Goal: Information Seeking & Learning: Learn about a topic

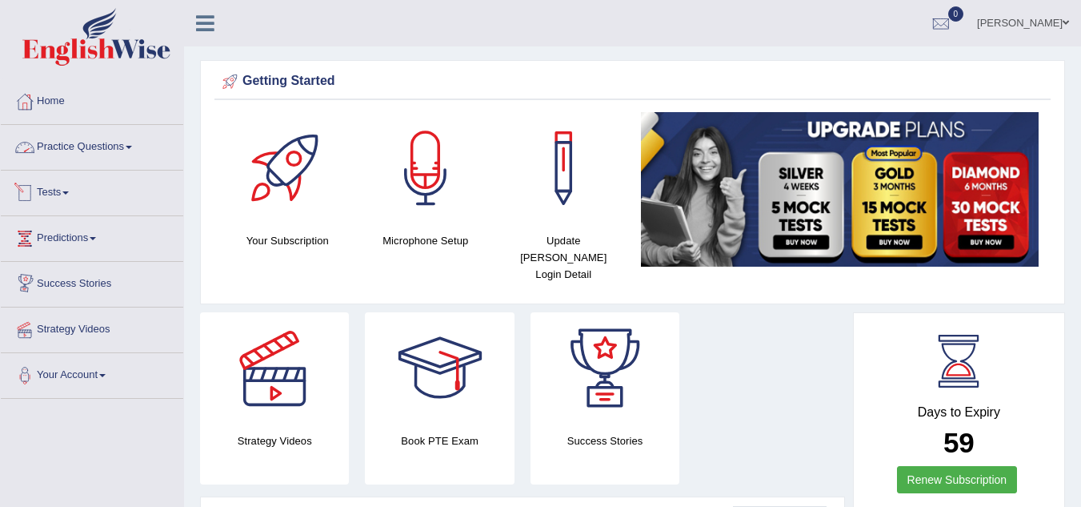
click at [133, 153] on link "Practice Questions" at bounding box center [92, 145] width 182 height 40
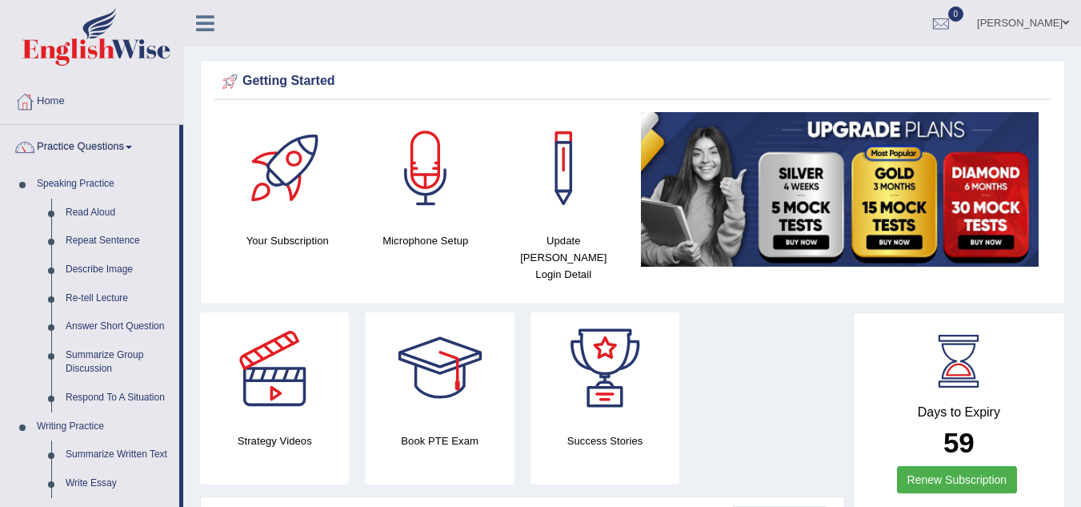
click at [133, 153] on link "Practice Questions" at bounding box center [90, 145] width 178 height 40
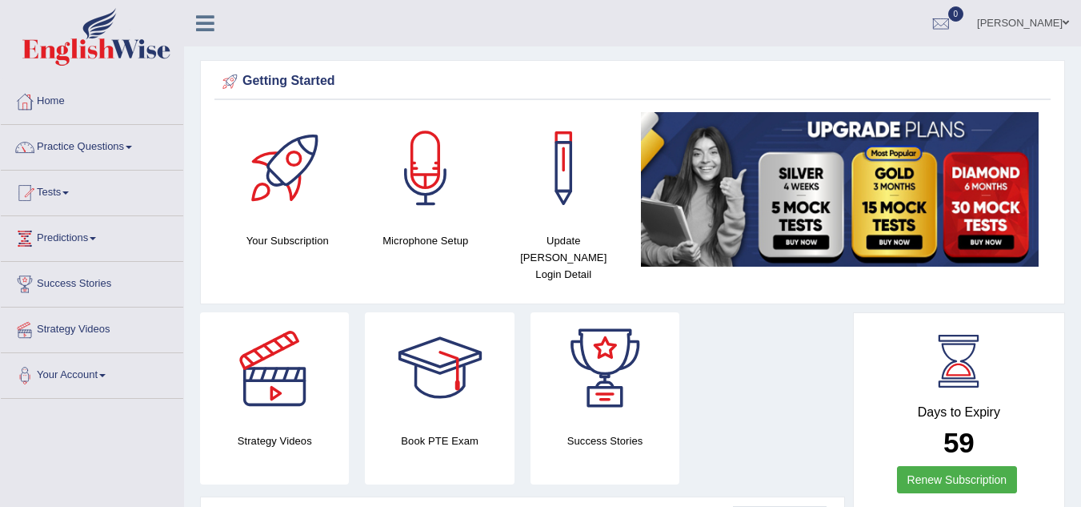
click at [133, 153] on link "Practice Questions" at bounding box center [92, 145] width 182 height 40
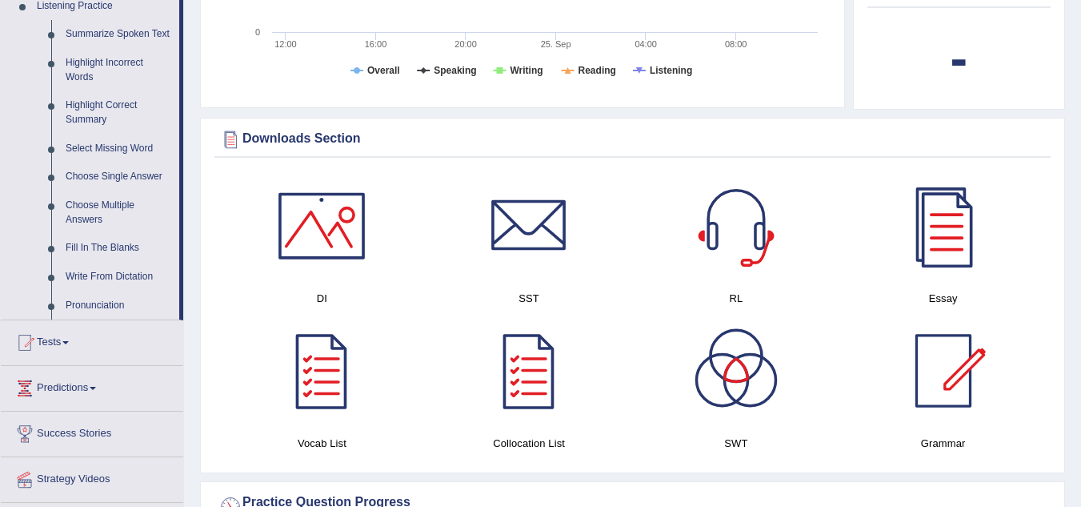
scroll to position [703, 0]
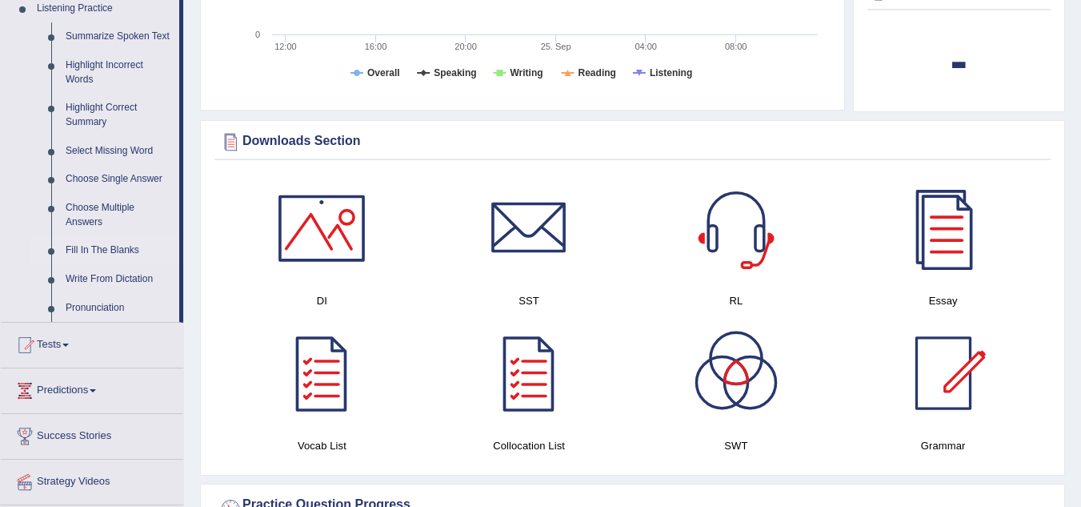
click at [106, 249] on link "Fill In The Blanks" at bounding box center [118, 250] width 121 height 29
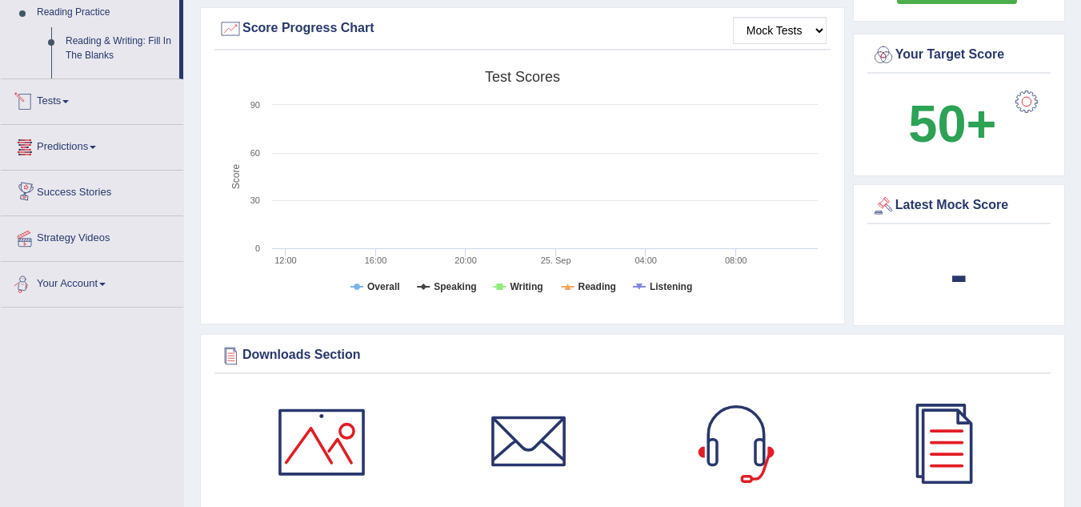
scroll to position [612, 0]
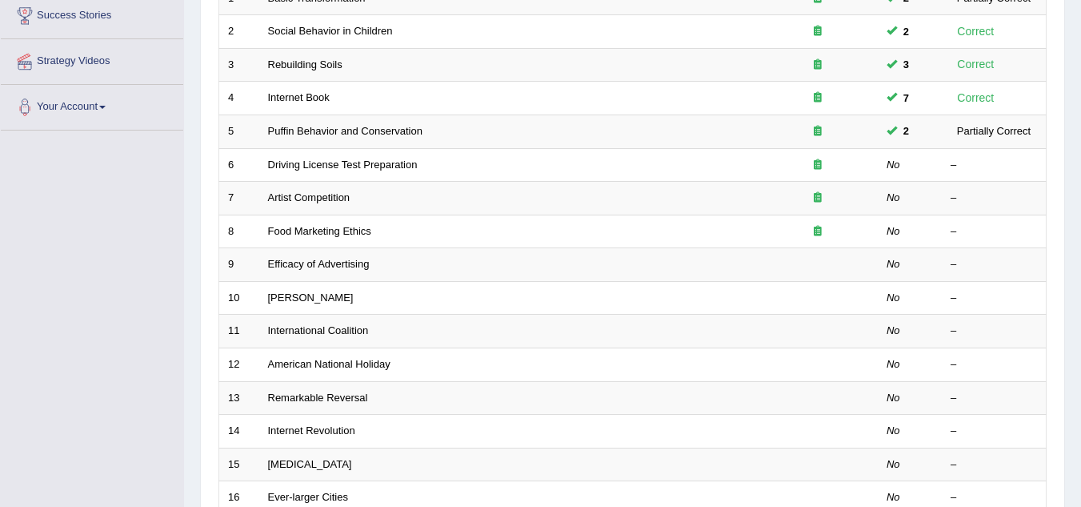
scroll to position [269, 0]
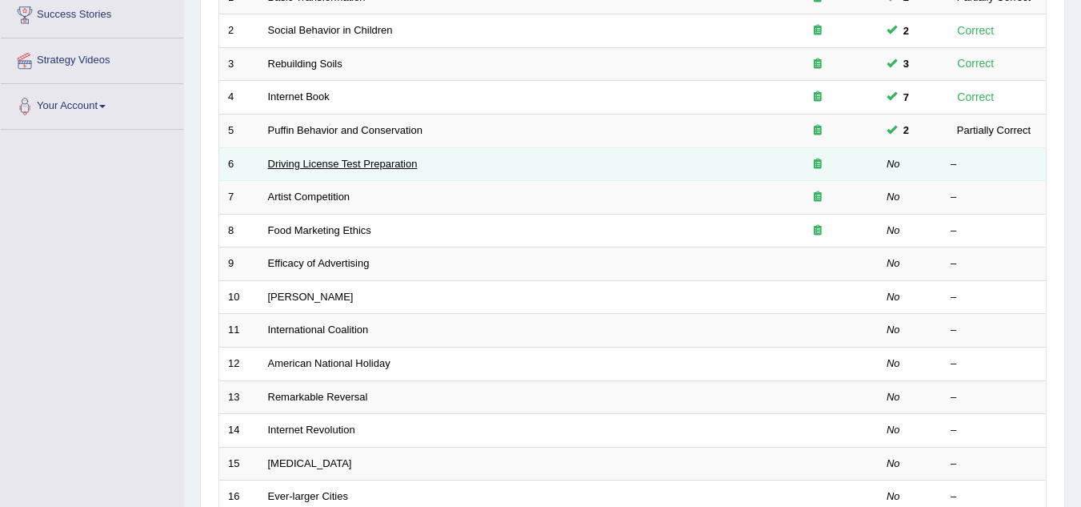
click at [323, 168] on link "Driving License Test Preparation" at bounding box center [343, 164] width 150 height 12
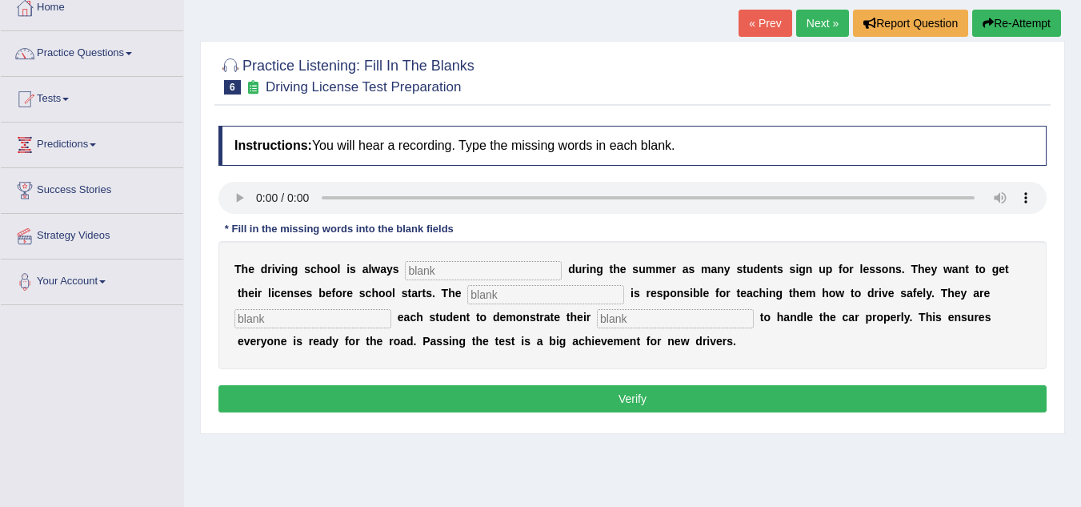
scroll to position [174, 0]
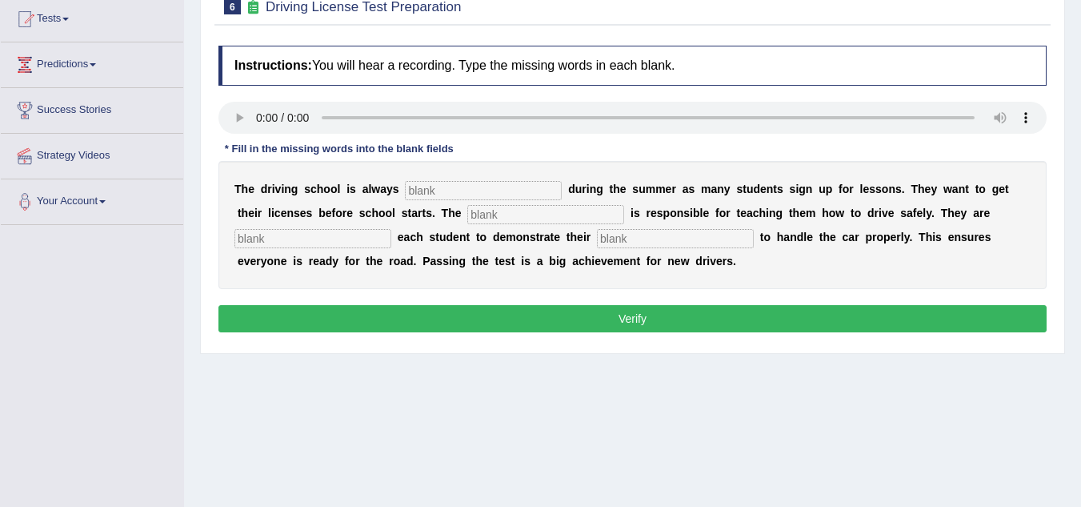
click at [435, 187] on input "text" at bounding box center [483, 190] width 157 height 19
type input "BUSY"
click at [483, 213] on input "text" at bounding box center [545, 214] width 157 height 19
type input "INSTRUCTOR"
click at [331, 235] on input "text" at bounding box center [313, 238] width 157 height 19
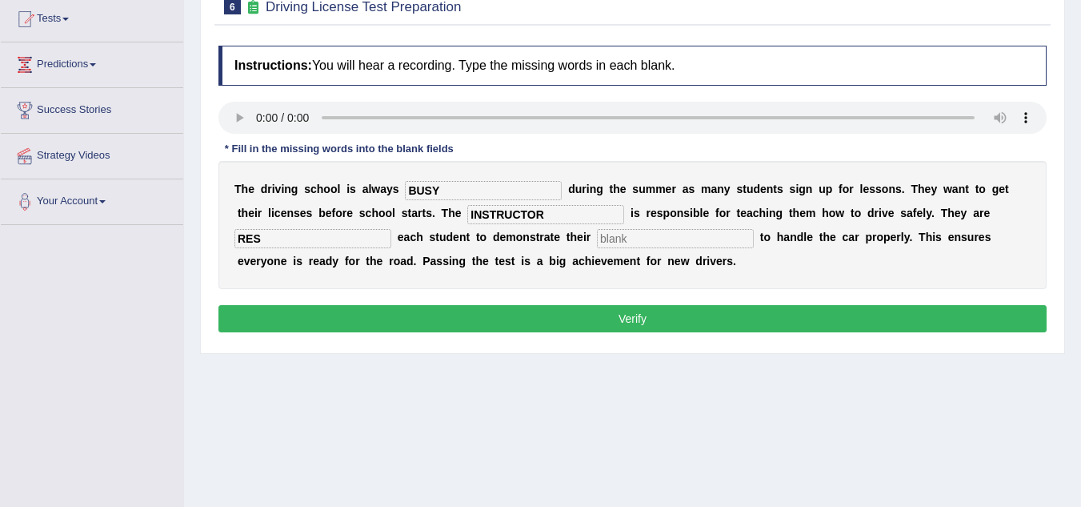
type input "RES"
click at [616, 234] on input "text" at bounding box center [675, 238] width 157 height 19
type input "RESPONSIBILITY"
click at [358, 243] on input "RES" at bounding box center [313, 238] width 157 height 19
click at [434, 307] on button "Verify" at bounding box center [633, 318] width 828 height 27
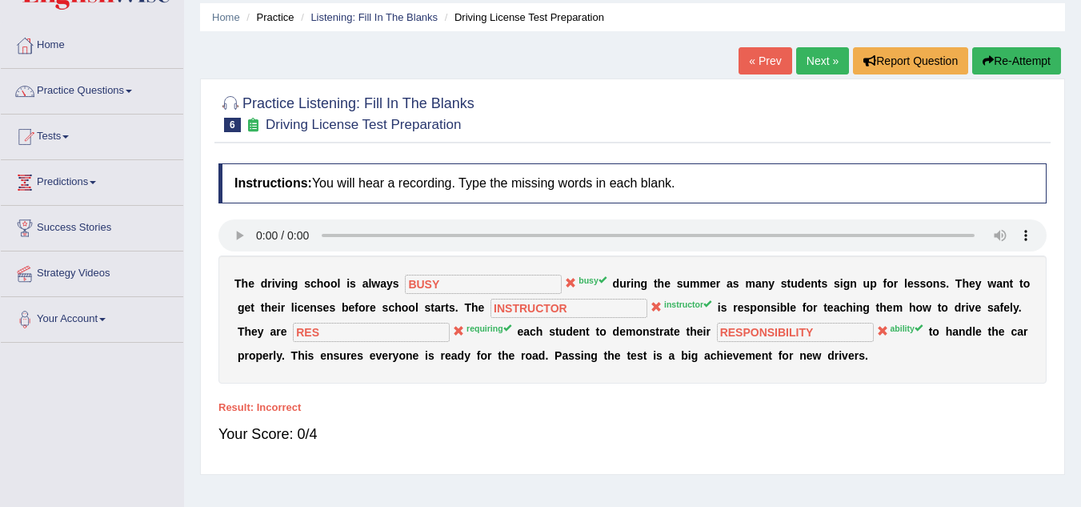
scroll to position [55, 0]
click at [1021, 55] on button "Re-Attempt" at bounding box center [1017, 61] width 89 height 27
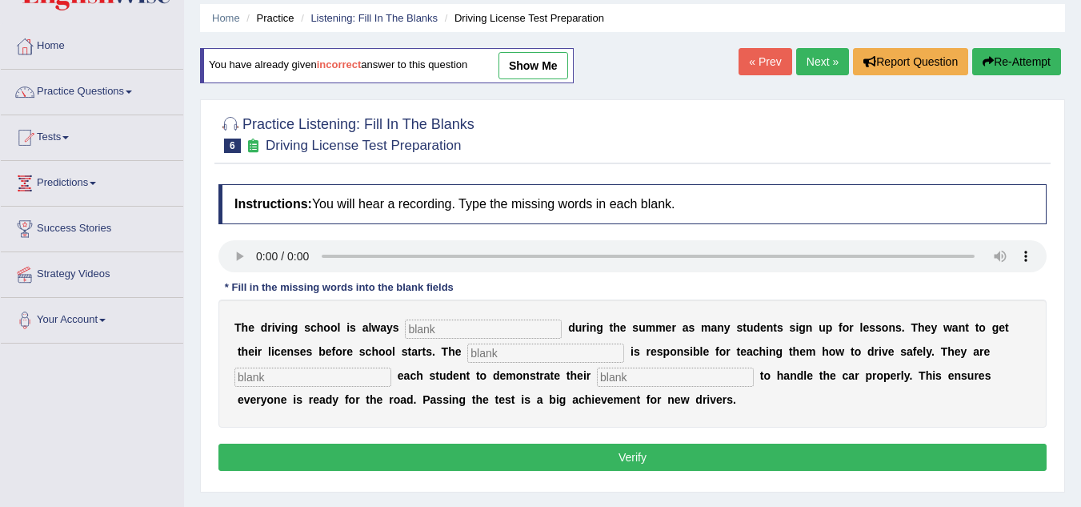
click at [482, 330] on input "text" at bounding box center [483, 328] width 157 height 19
type input "busy"
click at [502, 351] on input "text" at bounding box center [545, 352] width 157 height 19
type input "instructor"
click at [357, 383] on input "text" at bounding box center [313, 376] width 157 height 19
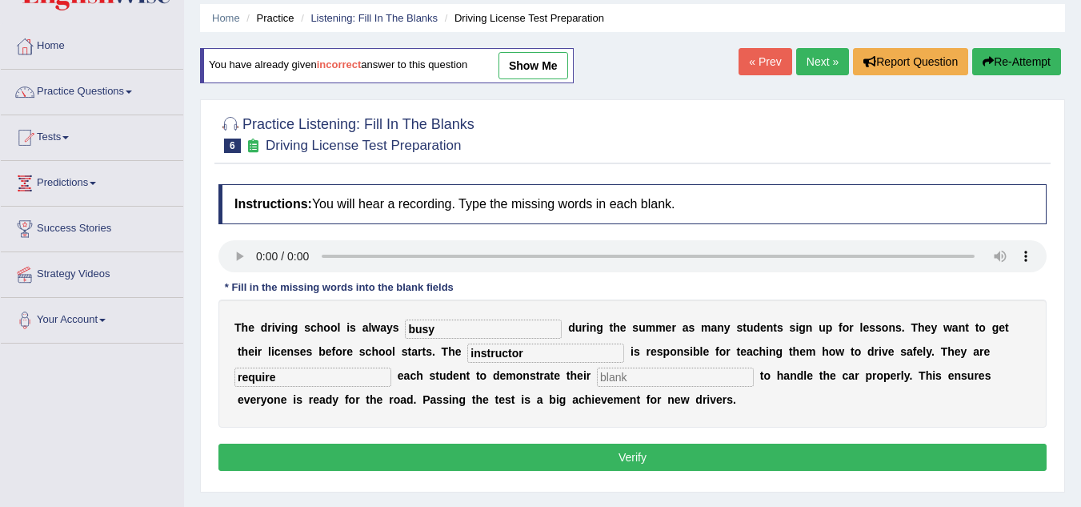
type input "require"
click at [652, 375] on input "text" at bounding box center [675, 376] width 157 height 19
type input "ability"
click at [629, 456] on button "Verify" at bounding box center [633, 456] width 828 height 27
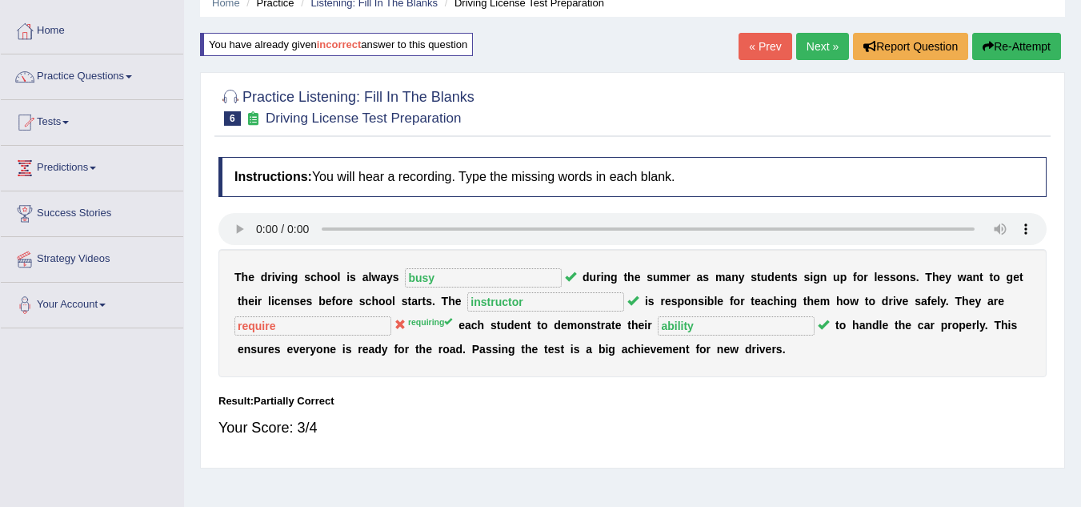
scroll to position [64, 0]
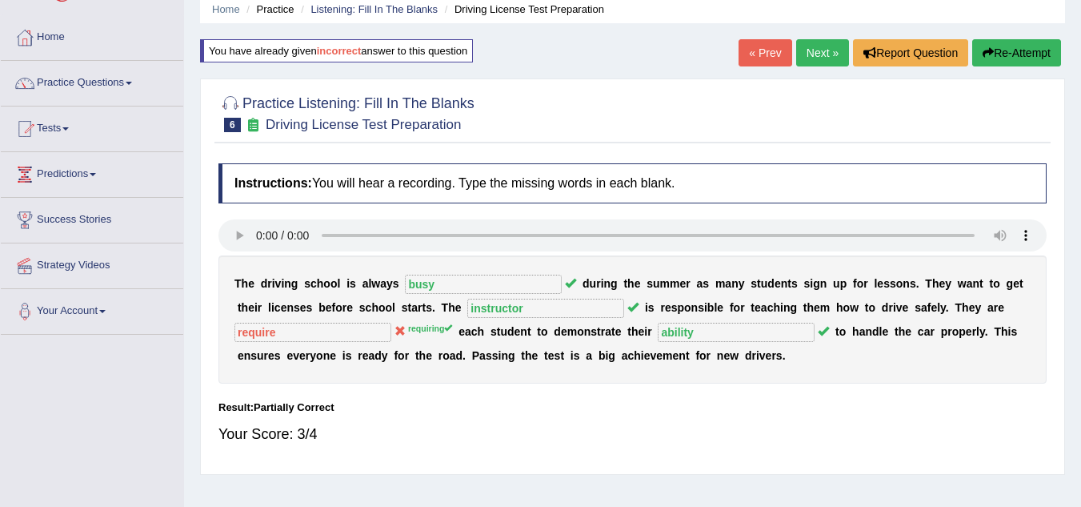
click at [811, 64] on link "Next »" at bounding box center [822, 52] width 53 height 27
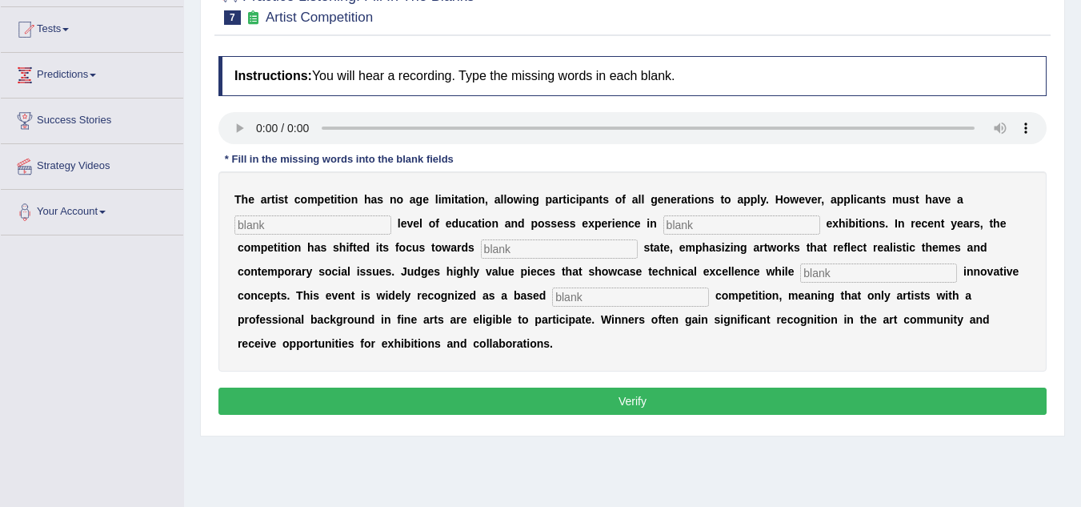
scroll to position [204, 0]
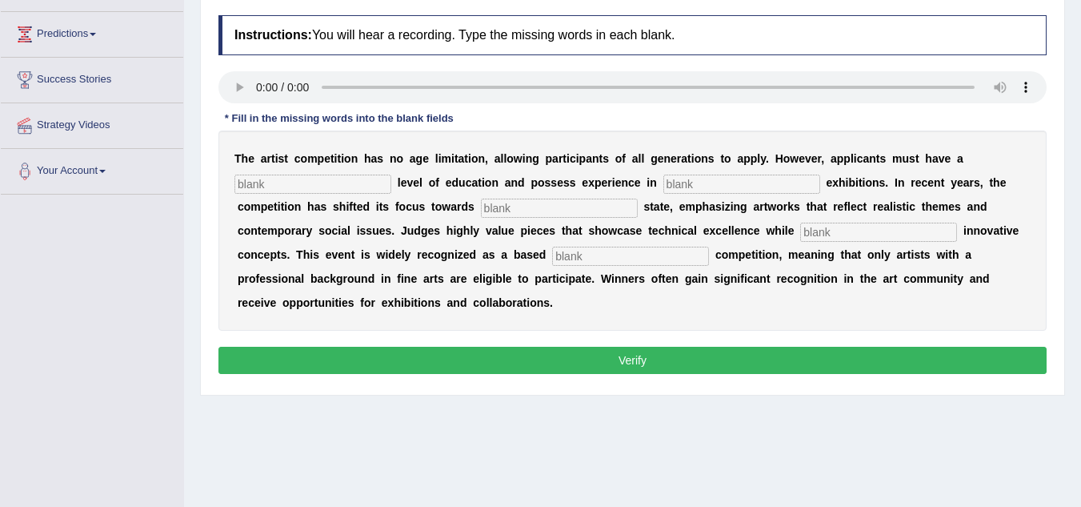
click at [258, 178] on input "text" at bounding box center [313, 183] width 157 height 19
type input "graduate"
click at [704, 192] on input "text" at bounding box center [742, 183] width 157 height 19
type input "agriculture"
click at [527, 210] on input "text" at bounding box center [559, 208] width 157 height 19
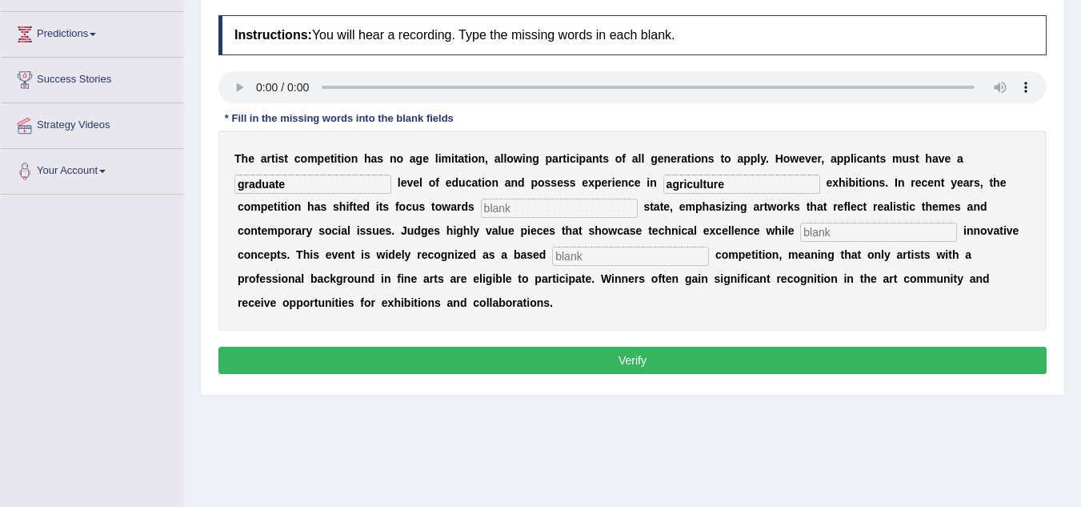
click at [818, 233] on input "text" at bounding box center [878, 232] width 157 height 19
type input "incorporating"
click at [585, 261] on input "text" at bounding box center [630, 256] width 157 height 19
type input "meaningfull"
click at [528, 210] on input "text" at bounding box center [559, 208] width 157 height 19
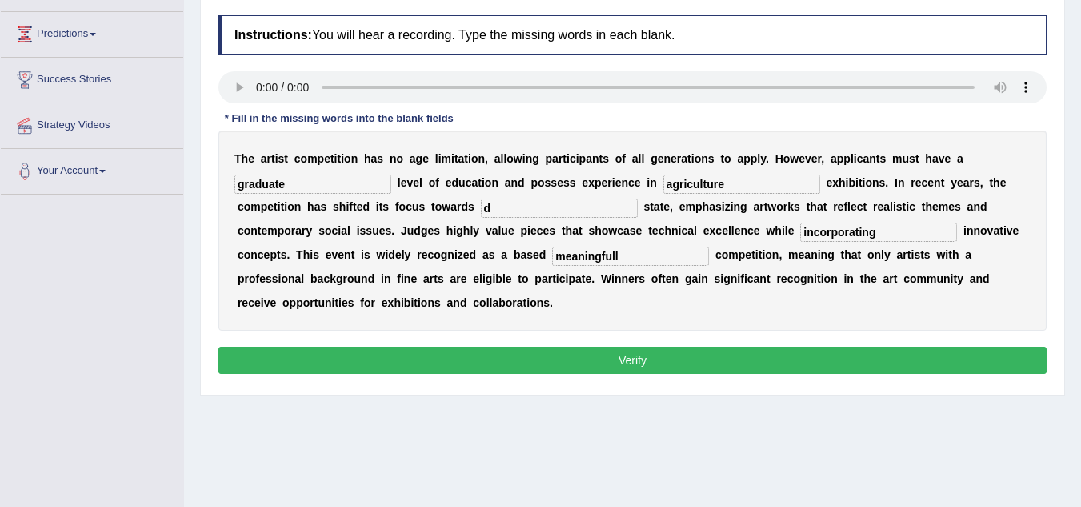
type input "d"
click at [618, 358] on button "Verify" at bounding box center [633, 360] width 828 height 27
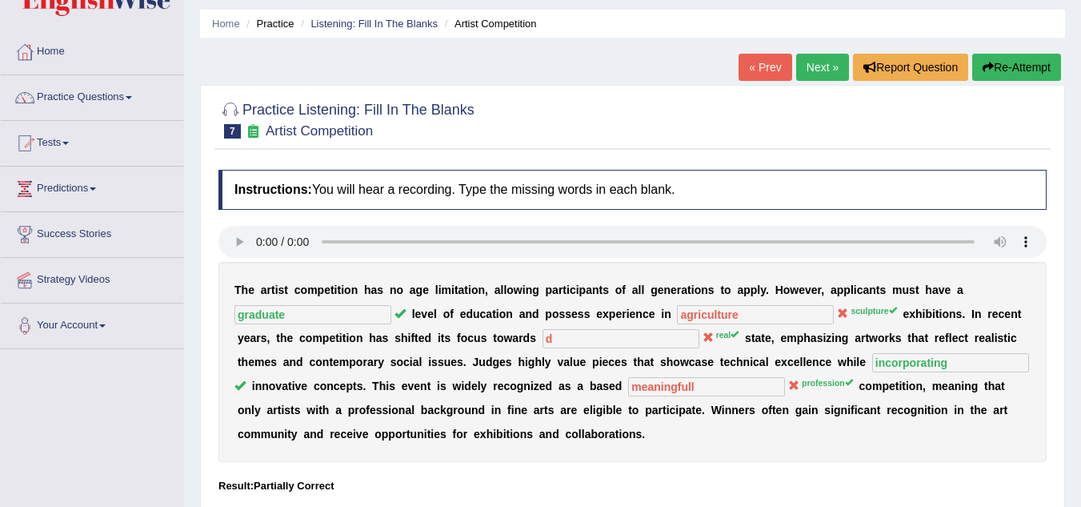
scroll to position [15, 0]
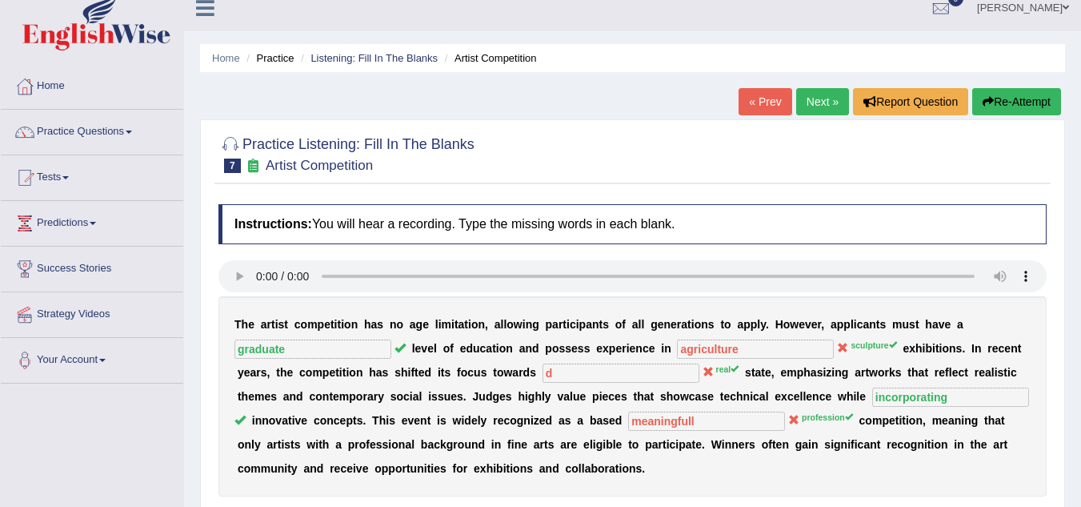
click at [1021, 95] on button "Re-Attempt" at bounding box center [1017, 101] width 89 height 27
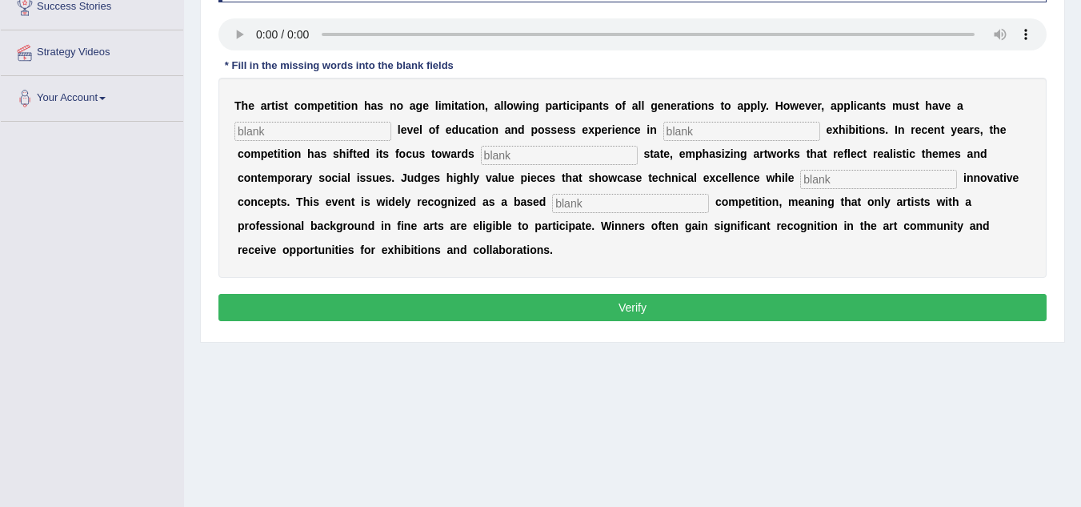
click at [252, 124] on input "text" at bounding box center [313, 131] width 157 height 19
type input "graduate"
click at [732, 127] on input "text" at bounding box center [742, 131] width 157 height 19
click at [699, 136] on input "text" at bounding box center [742, 131] width 157 height 19
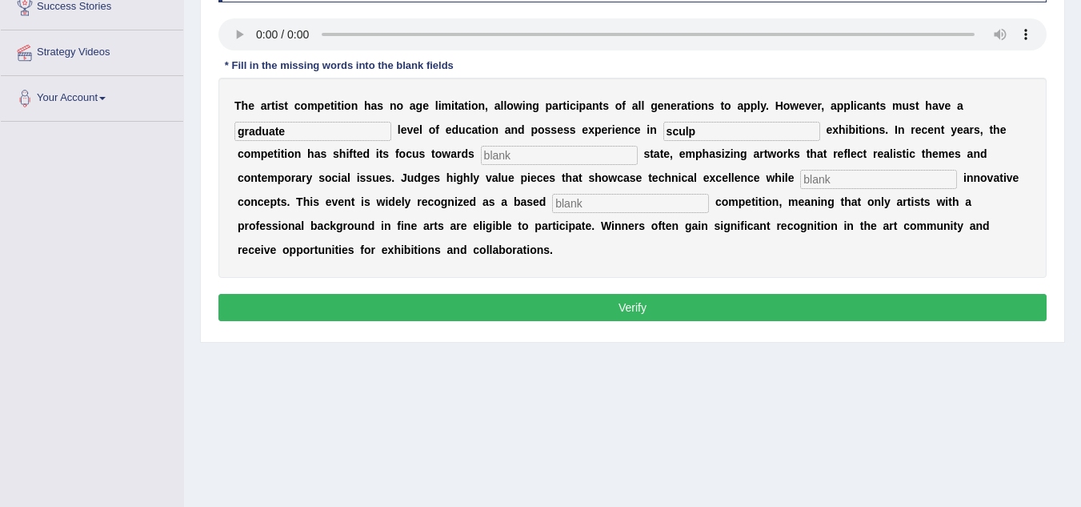
type input "sculp"
click at [575, 158] on input "text" at bounding box center [559, 155] width 157 height 19
type input "real"
click at [736, 134] on input "sculp" at bounding box center [742, 131] width 157 height 19
type input "sculpture"
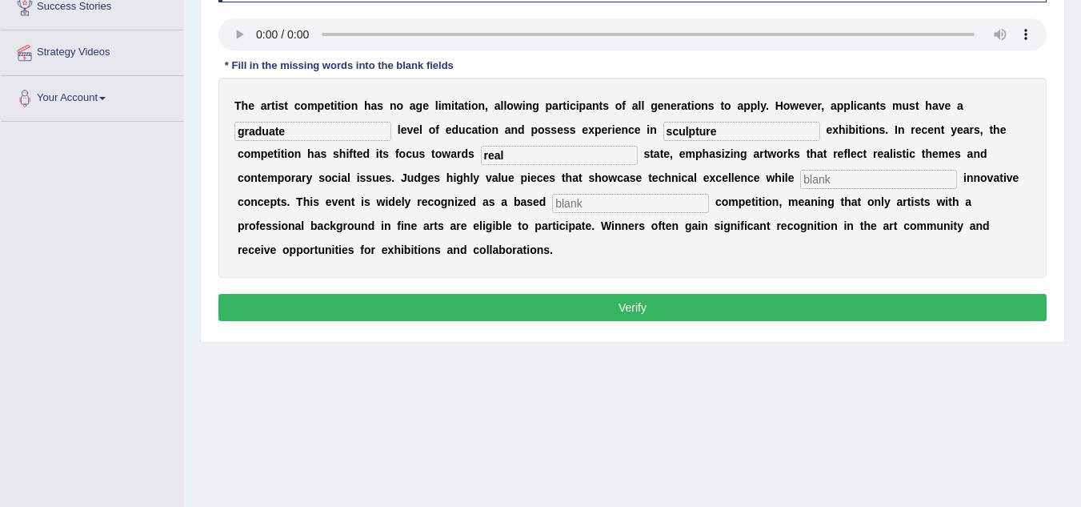
click at [884, 186] on input "text" at bounding box center [878, 179] width 157 height 19
type input "incorpo"
click at [645, 207] on input "text" at bounding box center [630, 203] width 157 height 19
type input "proffional"
click at [722, 134] on input "sculpture" at bounding box center [742, 131] width 157 height 19
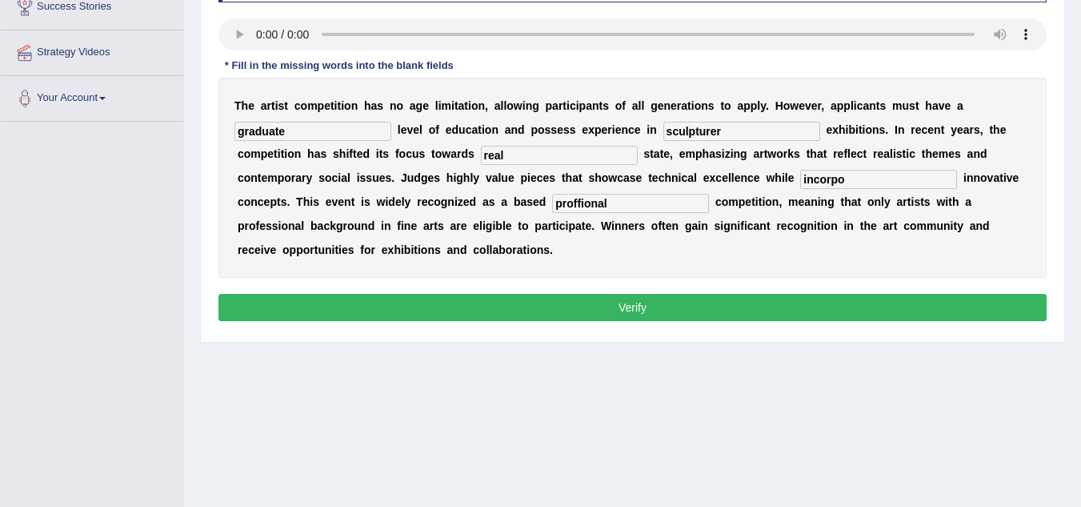
click at [715, 134] on input "sculpturer" at bounding box center [742, 131] width 157 height 19
click at [712, 134] on input "sculpturer" at bounding box center [742, 131] width 157 height 19
type input "sculptuer"
click at [867, 173] on input "incorpo" at bounding box center [878, 179] width 157 height 19
click at [842, 183] on input "incorparation" at bounding box center [878, 179] width 157 height 19
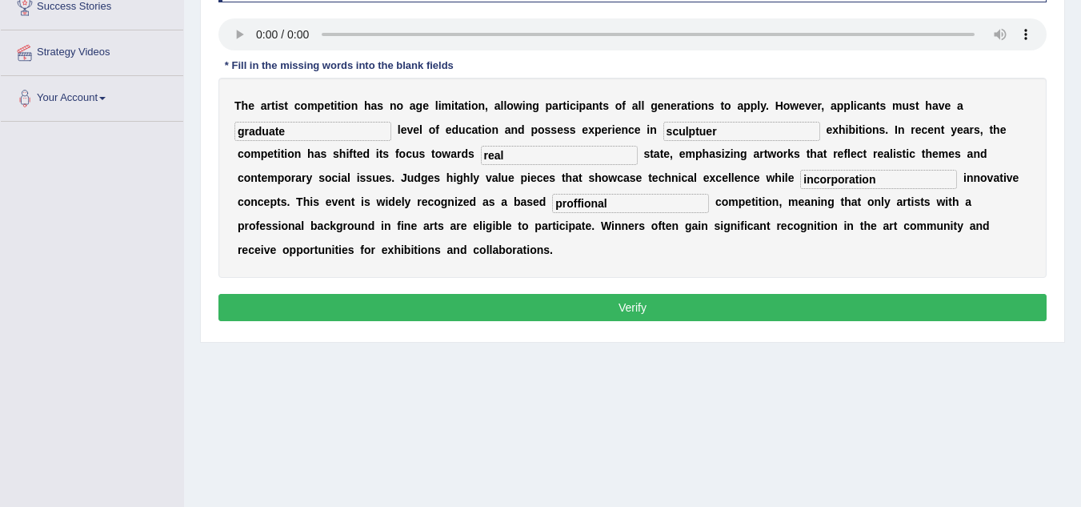
type input "incorporation"
click at [619, 207] on input "proffional" at bounding box center [630, 203] width 157 height 19
click at [577, 207] on input "profesional" at bounding box center [630, 203] width 157 height 19
type input "proffesional"
click at [692, 311] on button "Verify" at bounding box center [633, 307] width 828 height 27
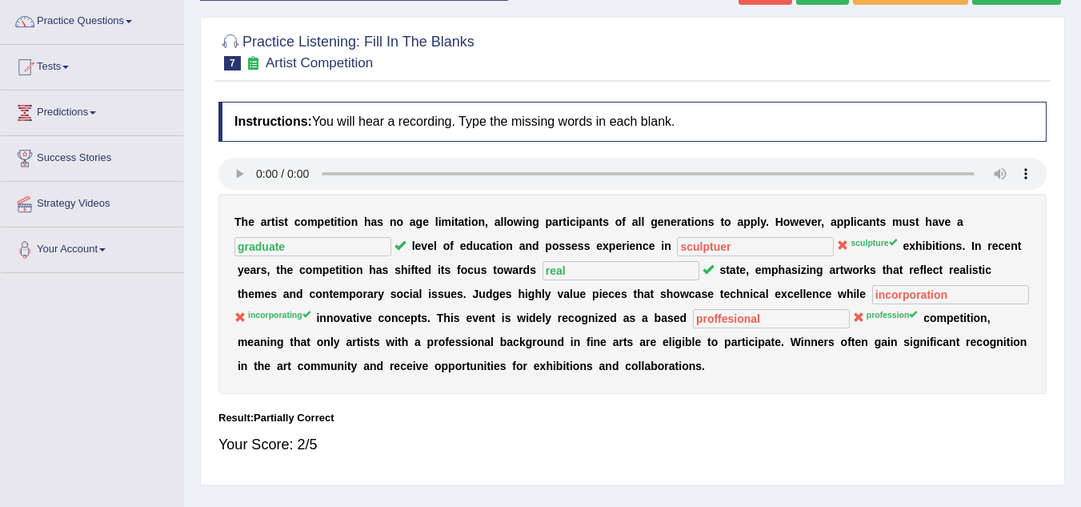
scroll to position [70, 0]
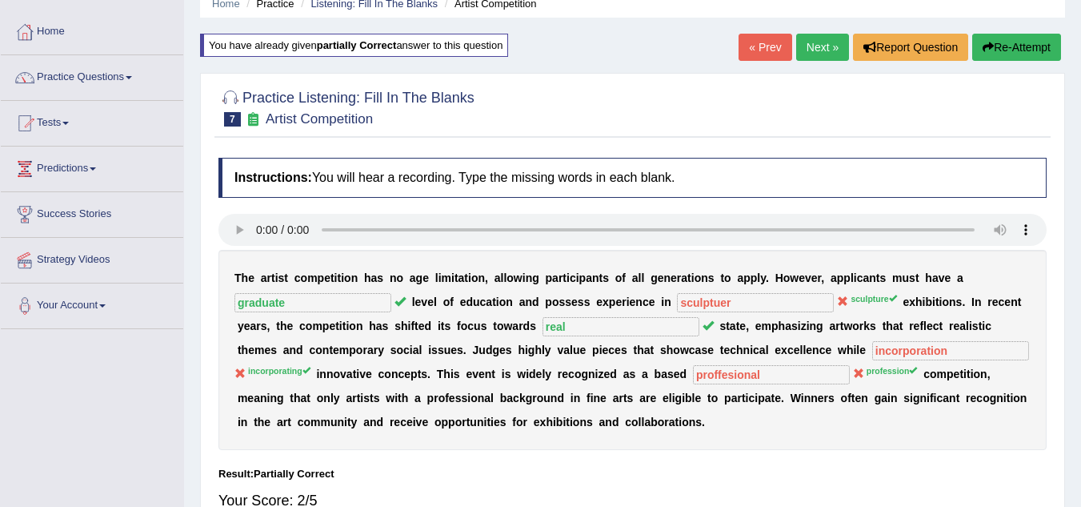
click at [1001, 42] on button "Re-Attempt" at bounding box center [1017, 47] width 89 height 27
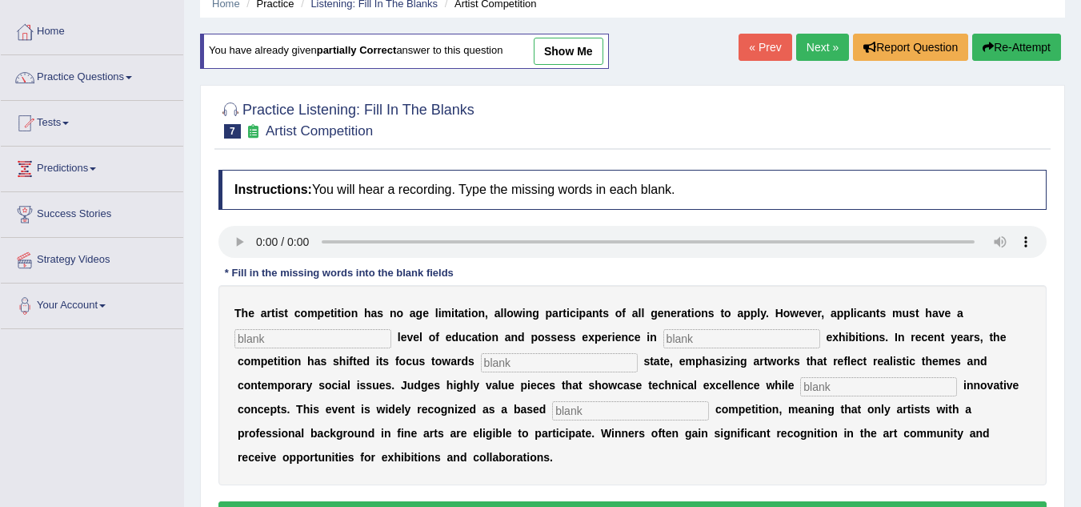
click at [293, 342] on input "text" at bounding box center [313, 338] width 157 height 19
type input "graduate"
click at [736, 346] on input "text" at bounding box center [742, 338] width 157 height 19
type input "scul"
click at [536, 367] on input "text" at bounding box center [559, 362] width 157 height 19
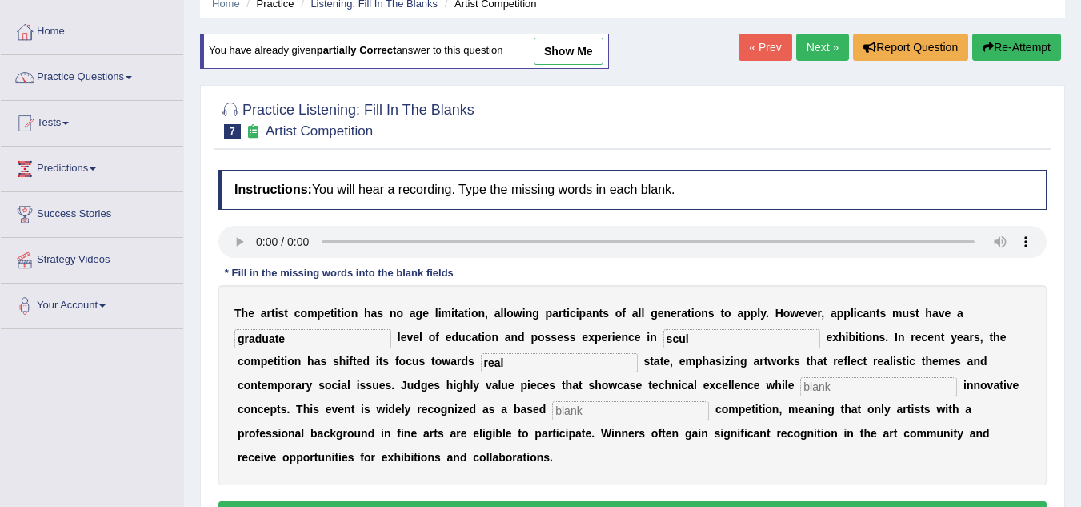
type input "real"
click at [845, 387] on input "text" at bounding box center [878, 386] width 157 height 19
type input "c"
type input "incor"
click at [586, 409] on input "text" at bounding box center [630, 410] width 157 height 19
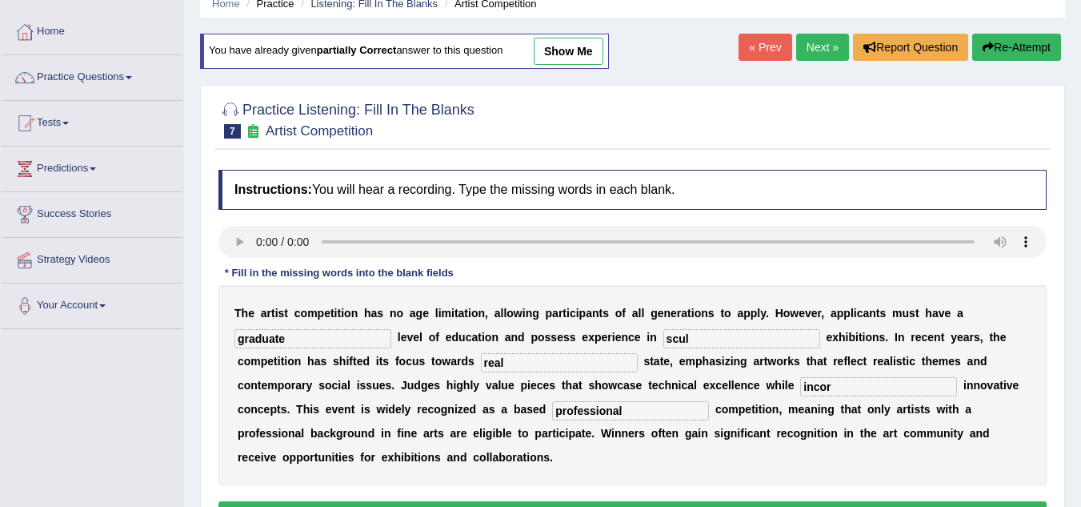
type input "professional"
click at [701, 341] on input "scul" at bounding box center [742, 338] width 157 height 19
type input "sculpture"
click at [836, 394] on input "incor" at bounding box center [878, 386] width 157 height 19
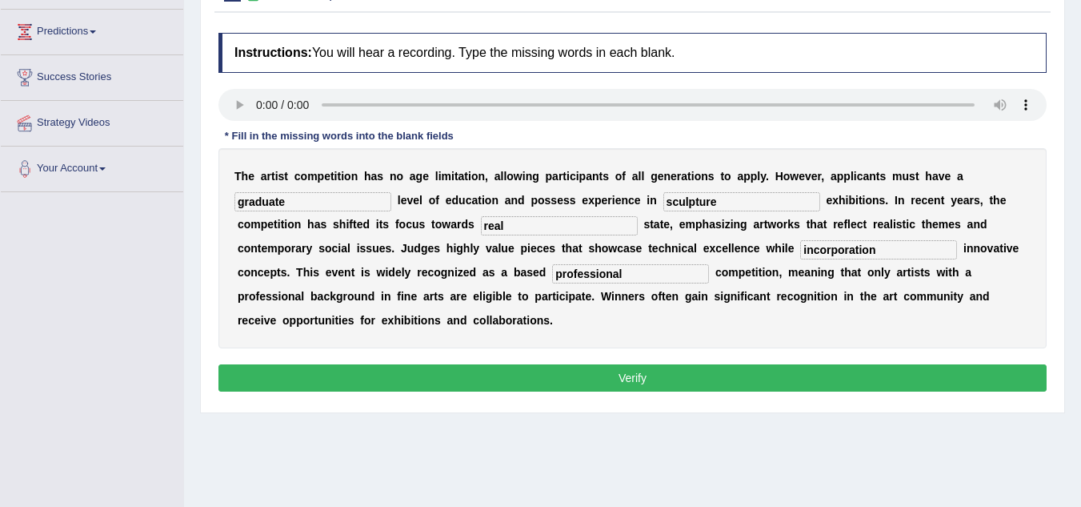
scroll to position [280, 0]
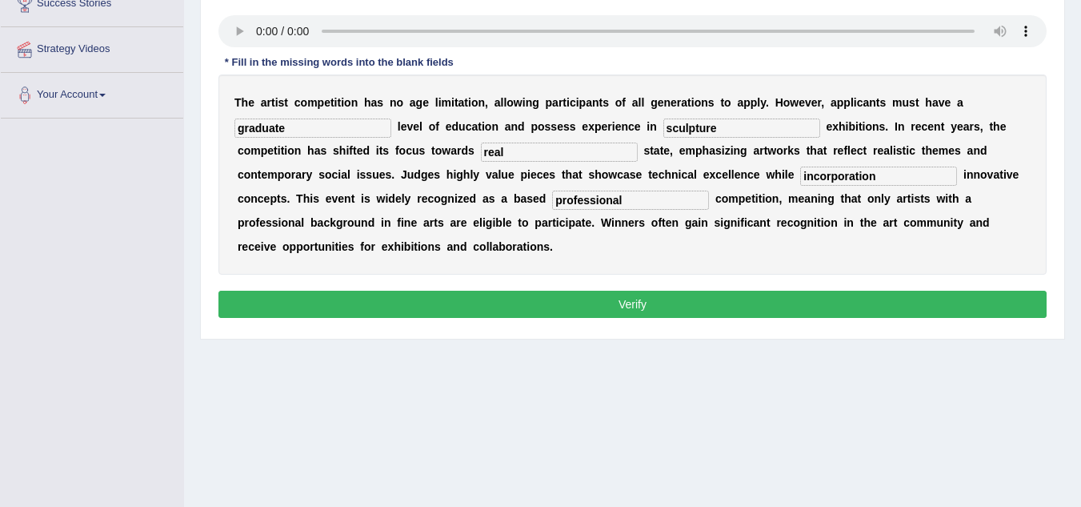
type input "incorporation"
click at [653, 307] on button "Verify" at bounding box center [633, 304] width 828 height 27
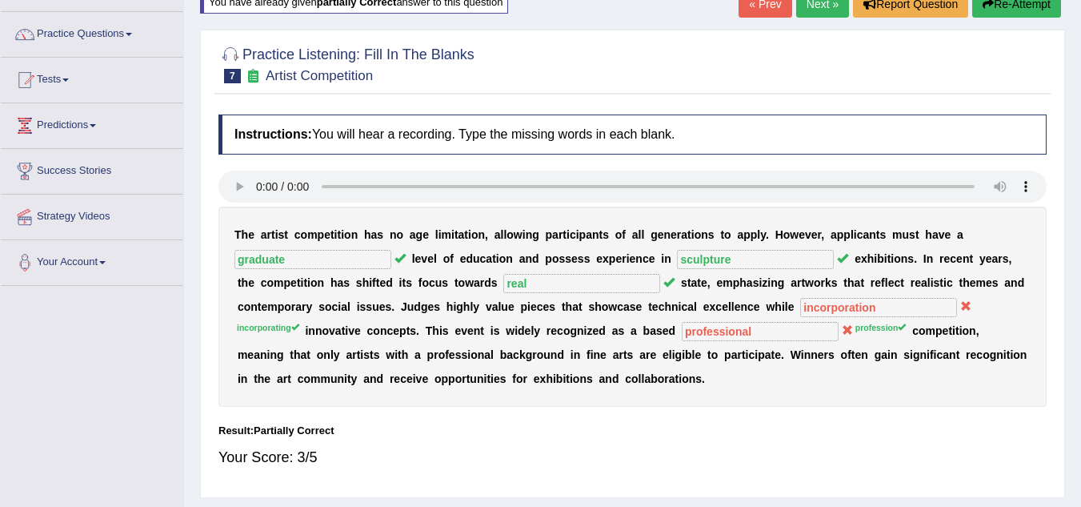
scroll to position [109, 0]
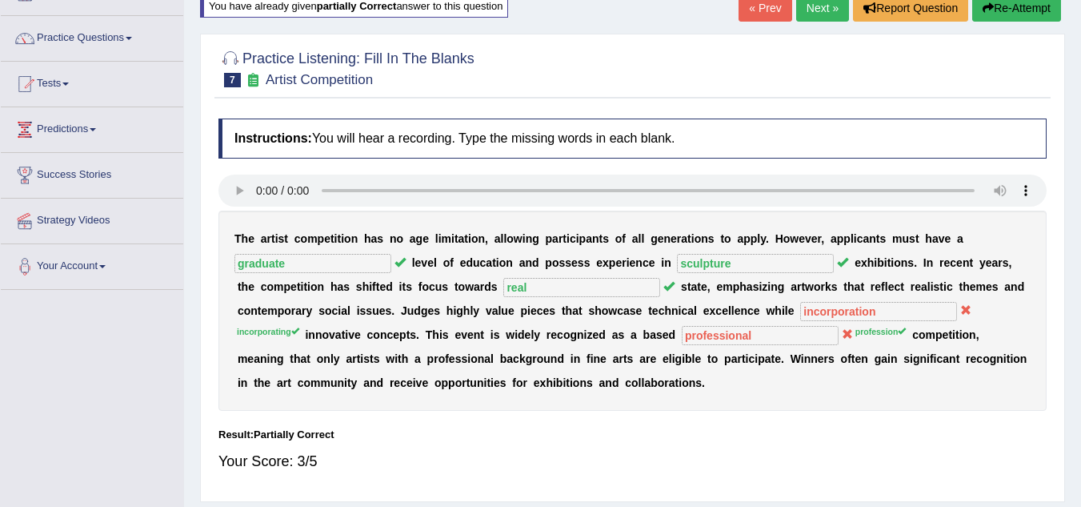
click at [991, 20] on button "Re-Attempt" at bounding box center [1017, 7] width 89 height 27
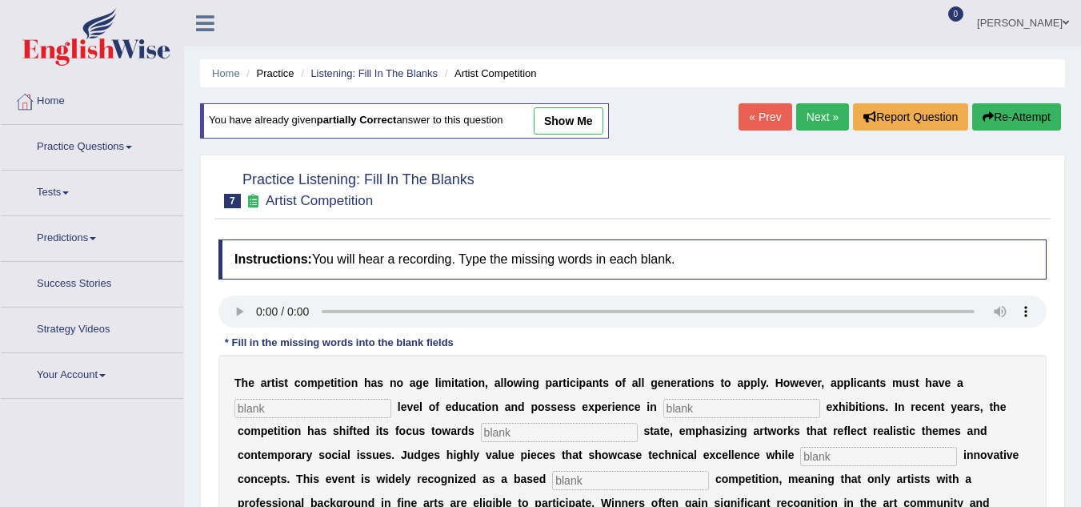
click at [323, 399] on input "text" at bounding box center [313, 408] width 157 height 19
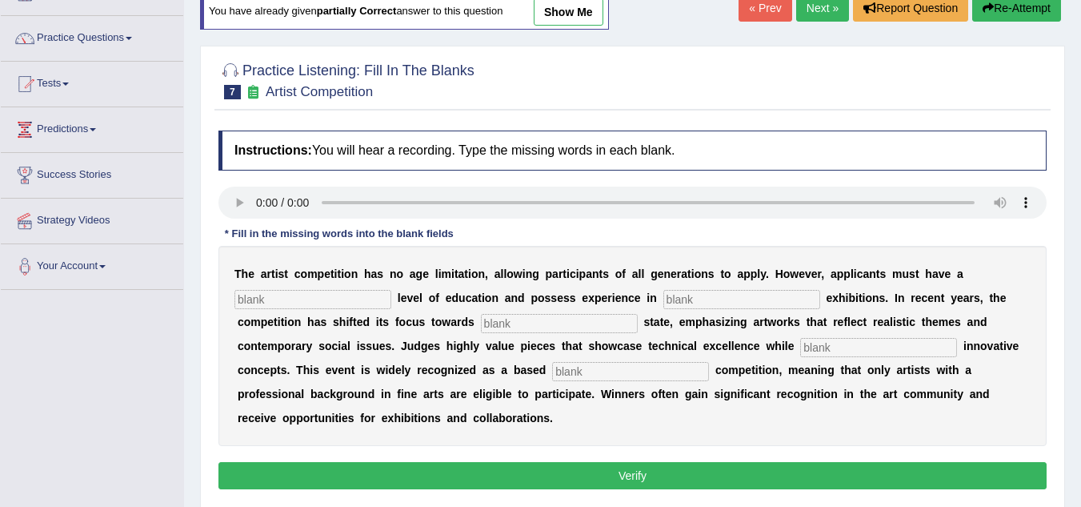
click at [287, 295] on input "text" at bounding box center [313, 299] width 157 height 19
type input "graduate"
click at [690, 294] on input "text" at bounding box center [742, 299] width 157 height 19
type input "sculp"
click at [552, 327] on input "text" at bounding box center [559, 323] width 157 height 19
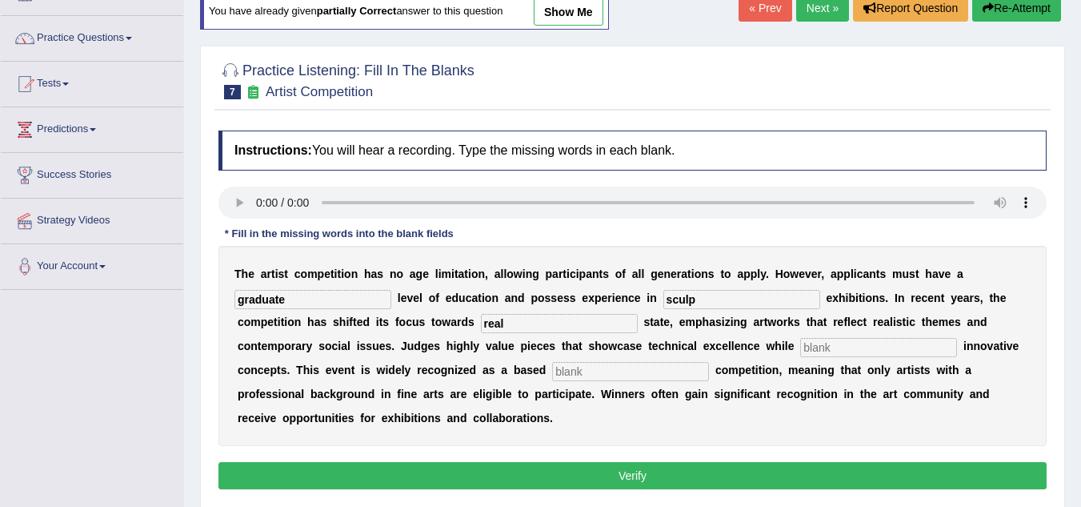
type input "real"
click at [859, 352] on input "text" at bounding box center [878, 347] width 157 height 19
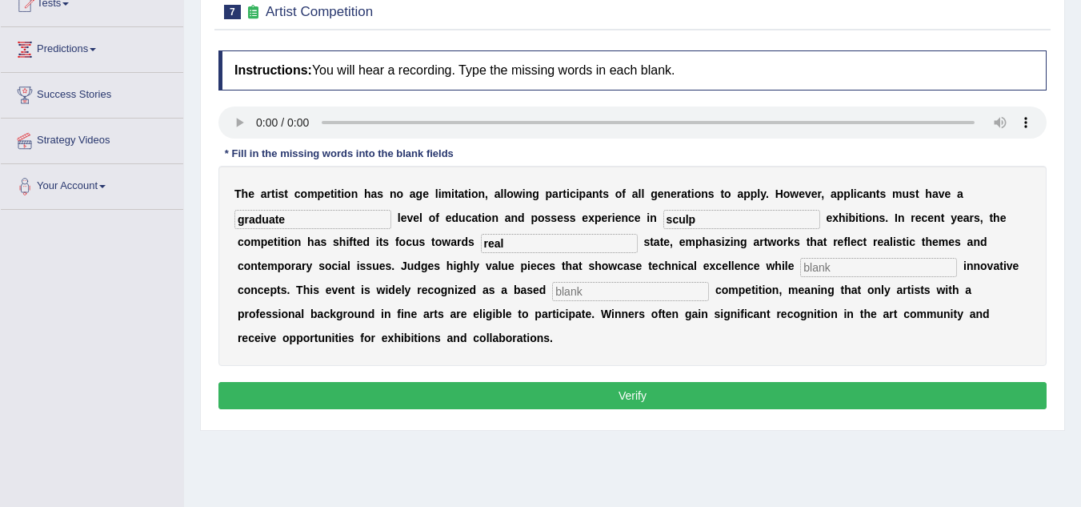
scroll to position [109, 0]
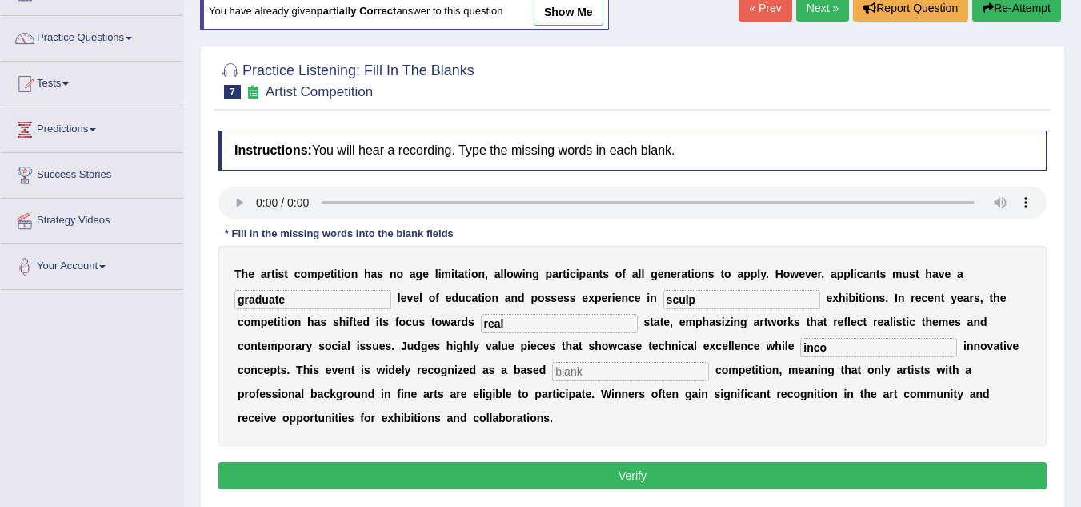
type input "inco"
click at [586, 374] on input "text" at bounding box center [630, 371] width 157 height 19
click at [595, 377] on input "professoion" at bounding box center [630, 371] width 157 height 19
type input "profession"
click at [710, 299] on input "sculp" at bounding box center [742, 299] width 157 height 19
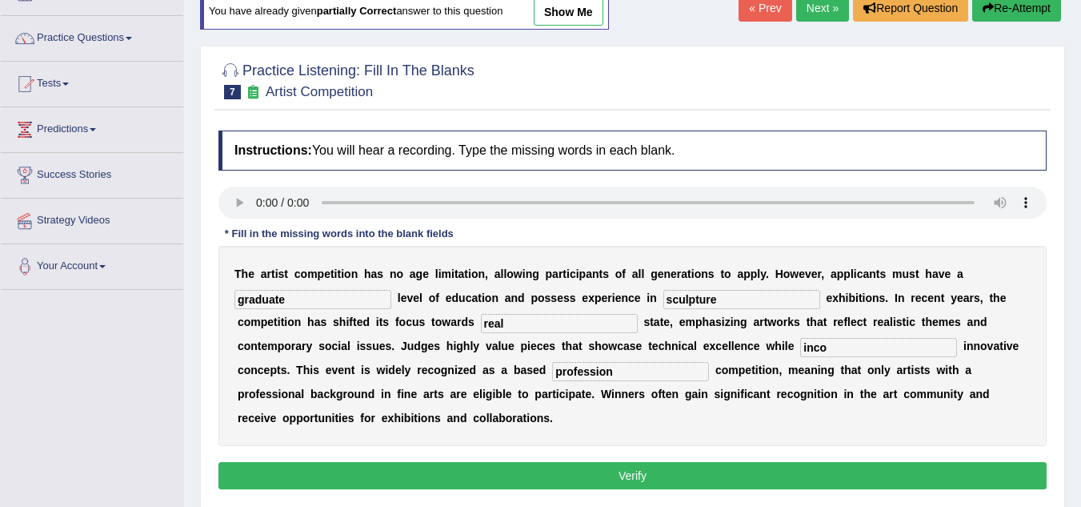
type input "sculpture"
click at [832, 350] on input "inco" at bounding box center [878, 347] width 157 height 19
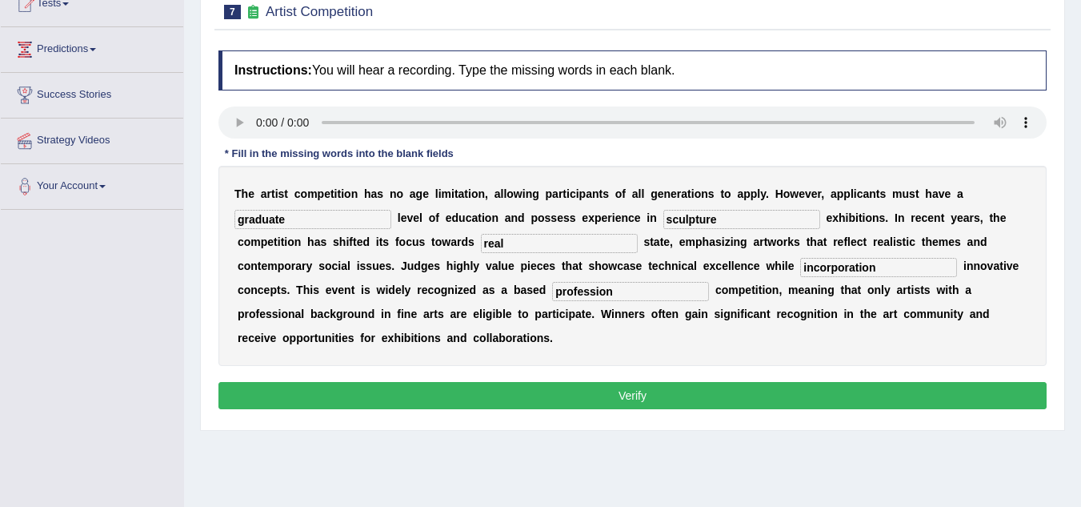
scroll to position [269, 0]
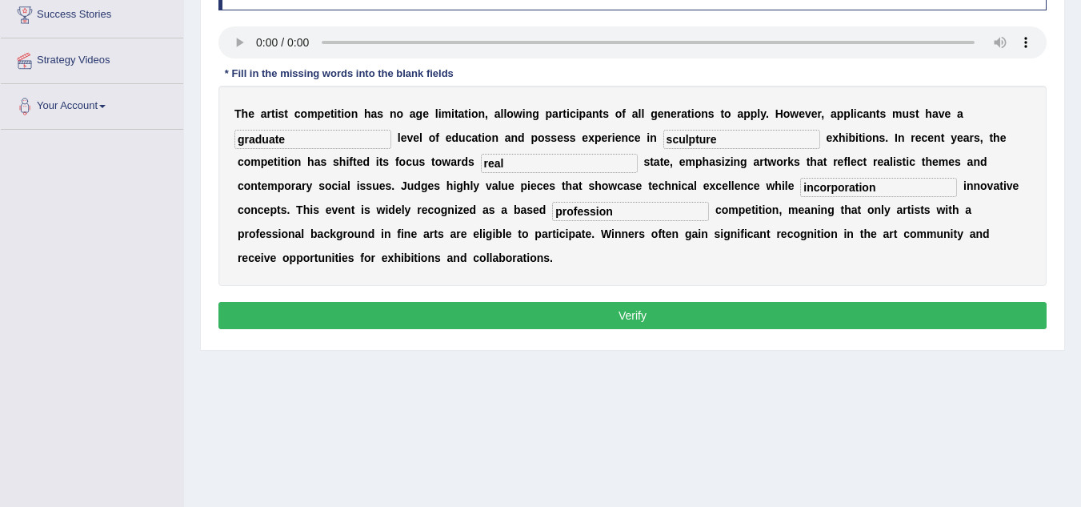
type input "incorporation"
click at [695, 319] on button "Verify" at bounding box center [633, 315] width 828 height 27
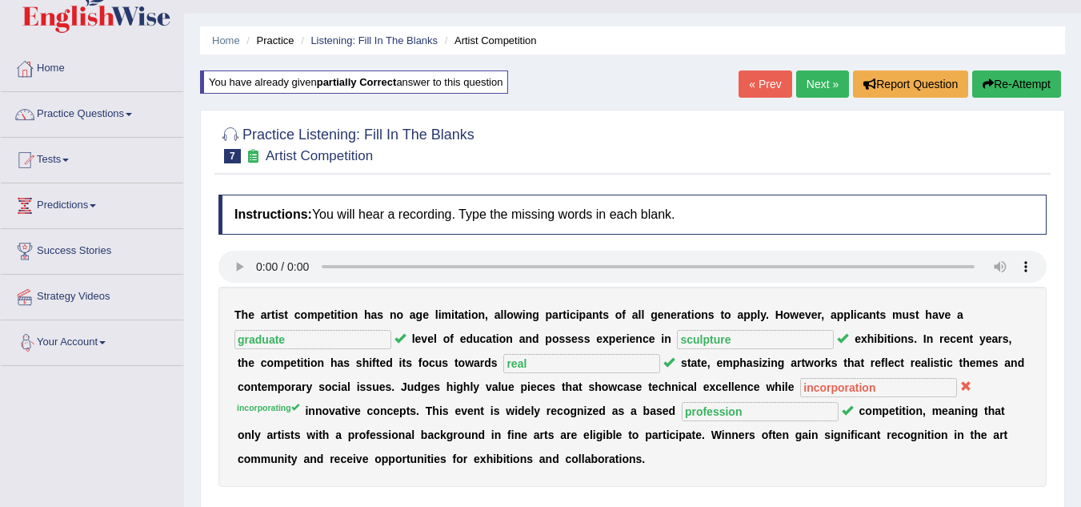
scroll to position [29, 0]
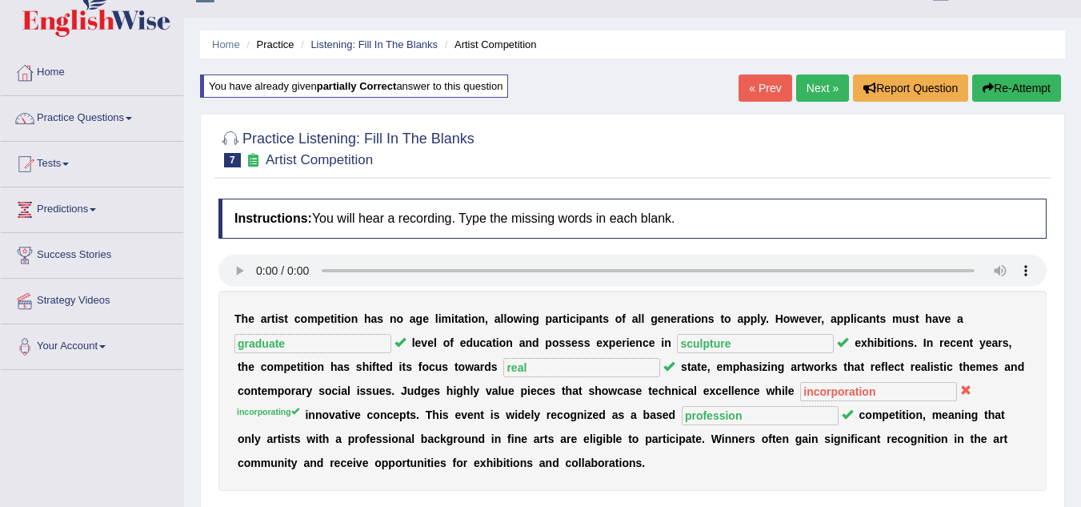
click at [1001, 86] on button "Re-Attempt" at bounding box center [1017, 87] width 89 height 27
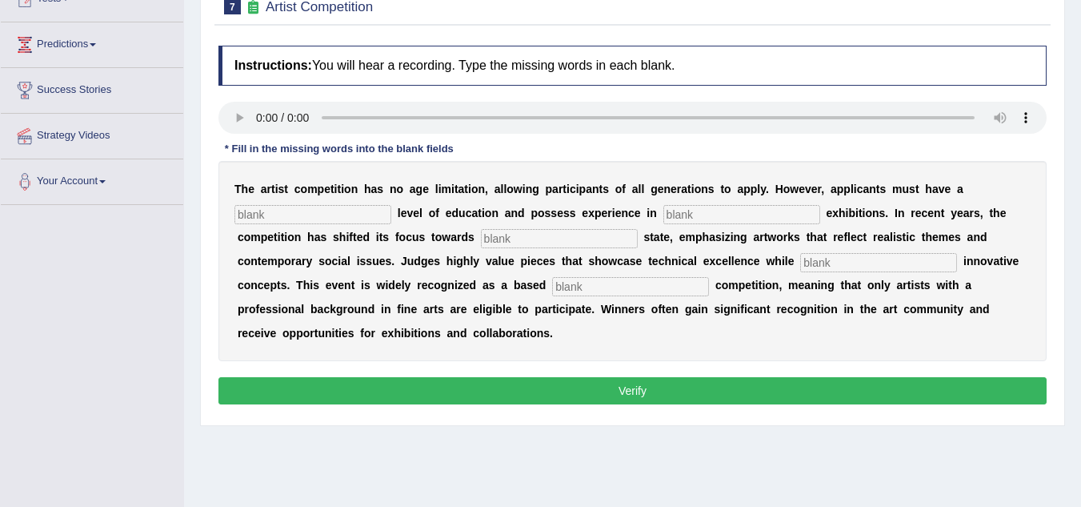
click at [263, 212] on input "text" at bounding box center [313, 214] width 157 height 19
type input "gradu"
click at [696, 217] on input "text" at bounding box center [742, 214] width 157 height 19
type input "sculp"
click at [566, 236] on input "text" at bounding box center [559, 238] width 157 height 19
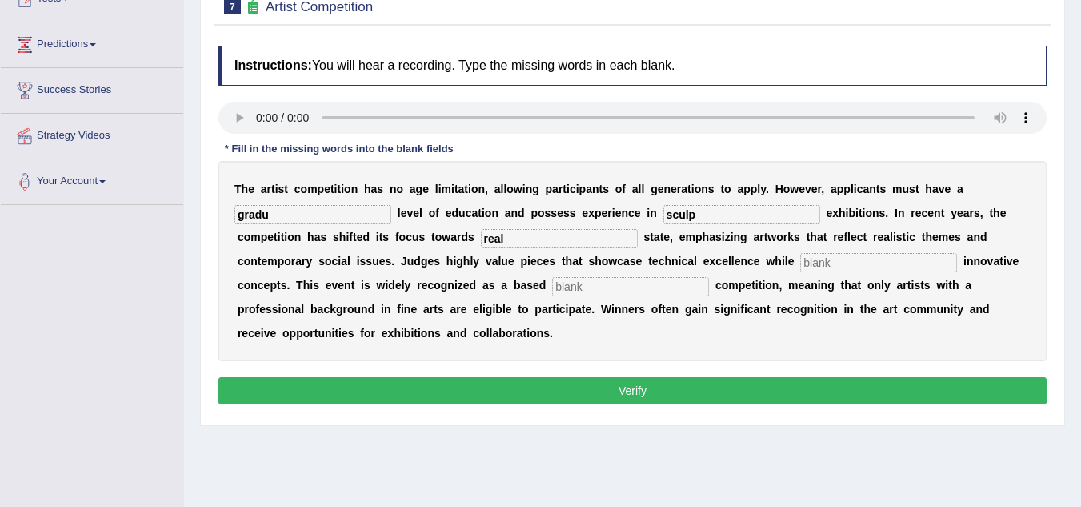
type input "real"
click at [829, 265] on input "text" at bounding box center [878, 262] width 157 height 19
click at [720, 214] on input "sculp" at bounding box center [742, 214] width 157 height 19
type input "sculpture"
click at [840, 258] on input "text" at bounding box center [878, 262] width 157 height 19
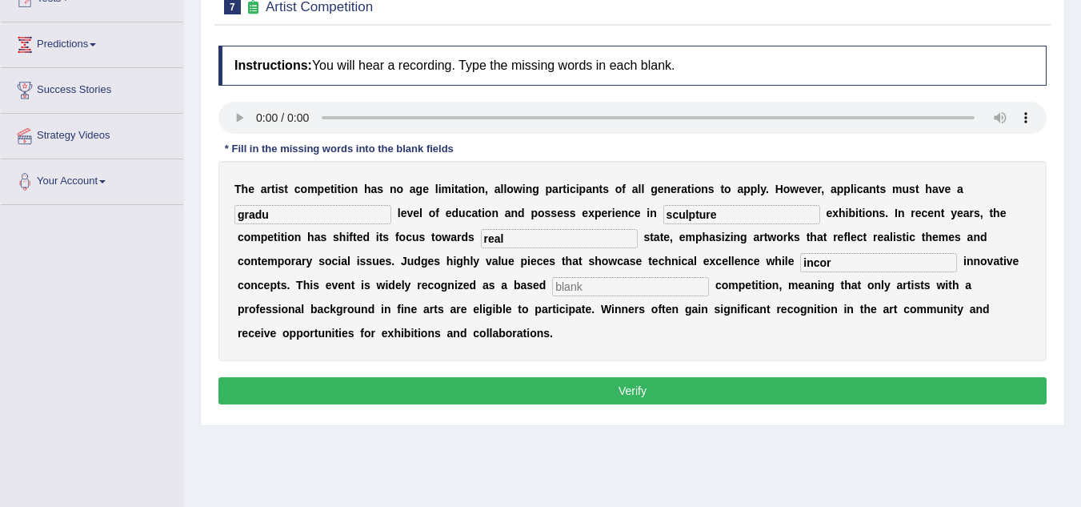
type input "incor"
click at [656, 286] on input "text" at bounding box center [630, 286] width 157 height 19
type input "profession"
click at [868, 268] on input "incor" at bounding box center [878, 262] width 157 height 19
type input "incorporating"
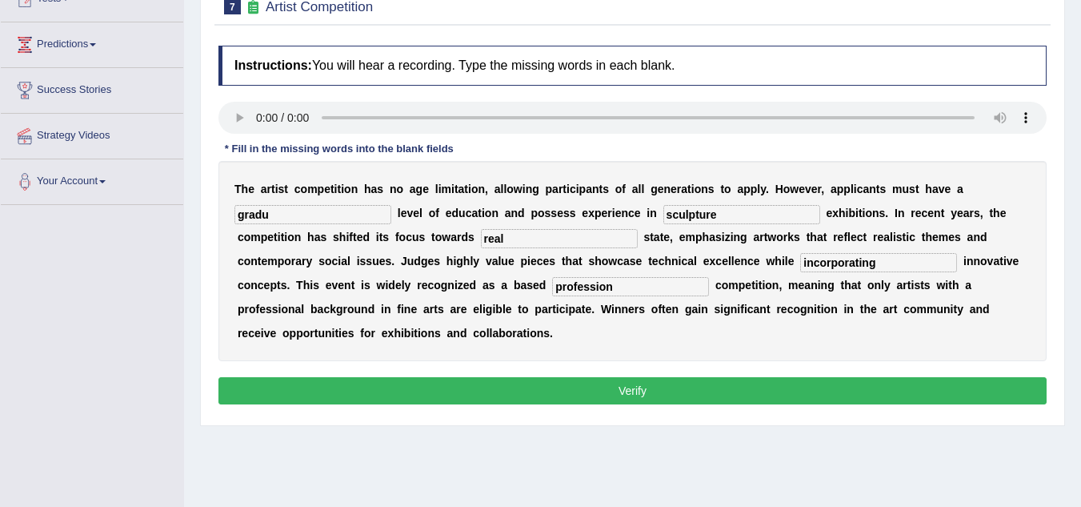
click at [347, 216] on input "gradu" at bounding box center [313, 214] width 157 height 19
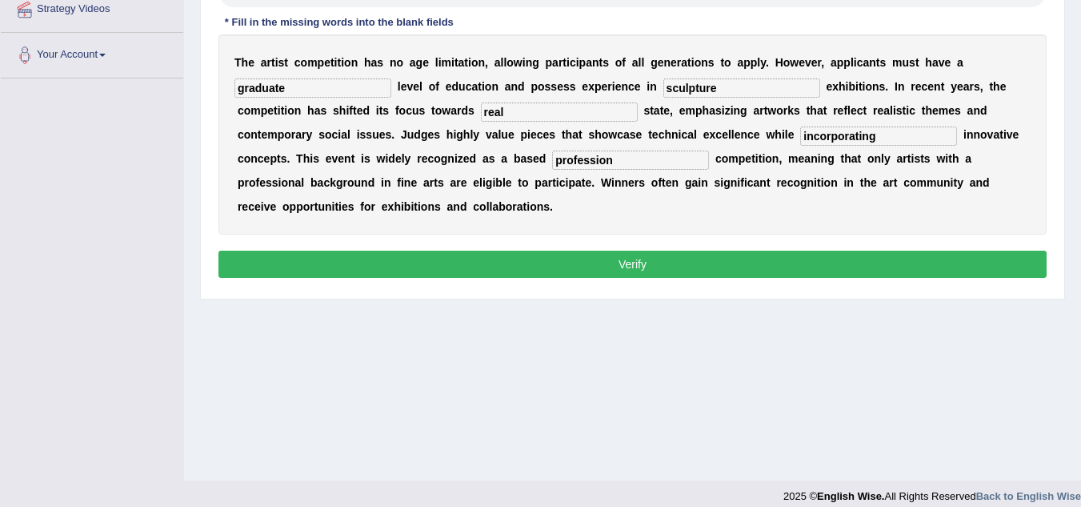
scroll to position [334, 0]
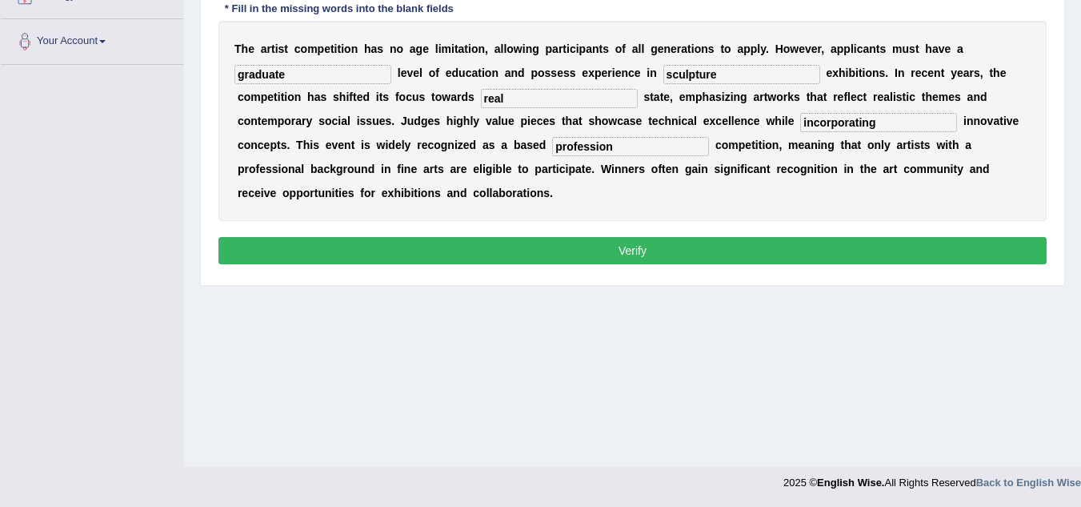
type input "graduate"
click at [582, 248] on button "Verify" at bounding box center [633, 250] width 828 height 27
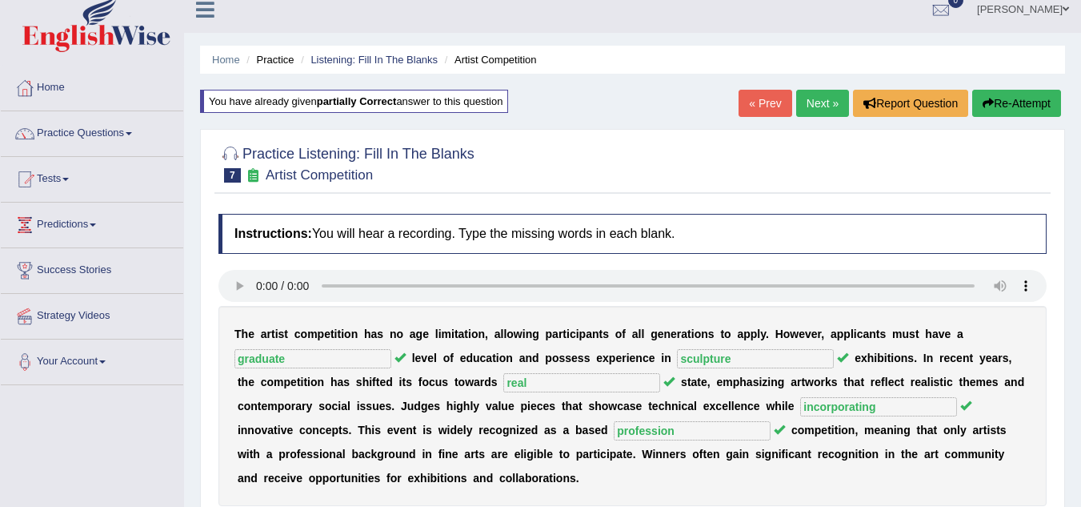
scroll to position [0, 0]
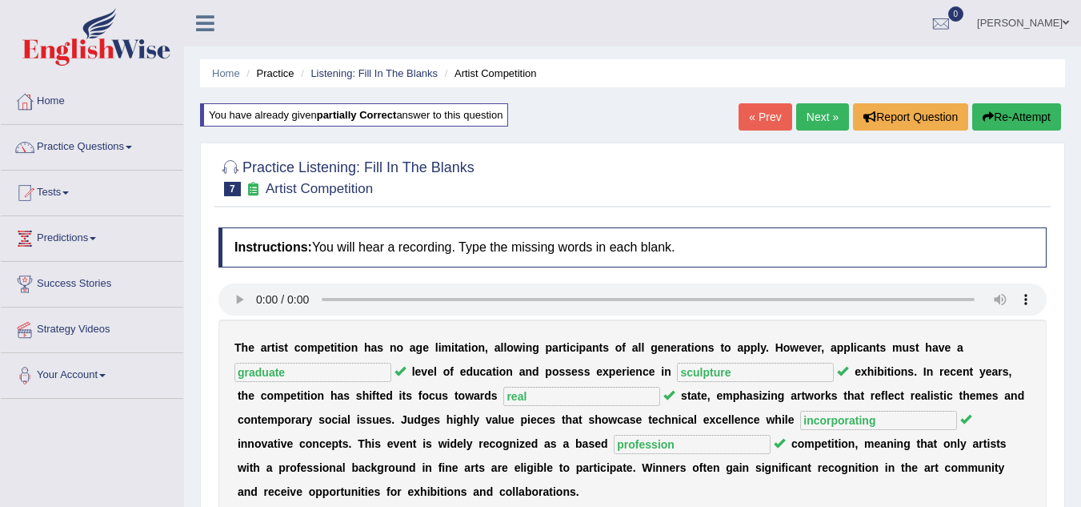
click at [822, 123] on link "Next »" at bounding box center [822, 116] width 53 height 27
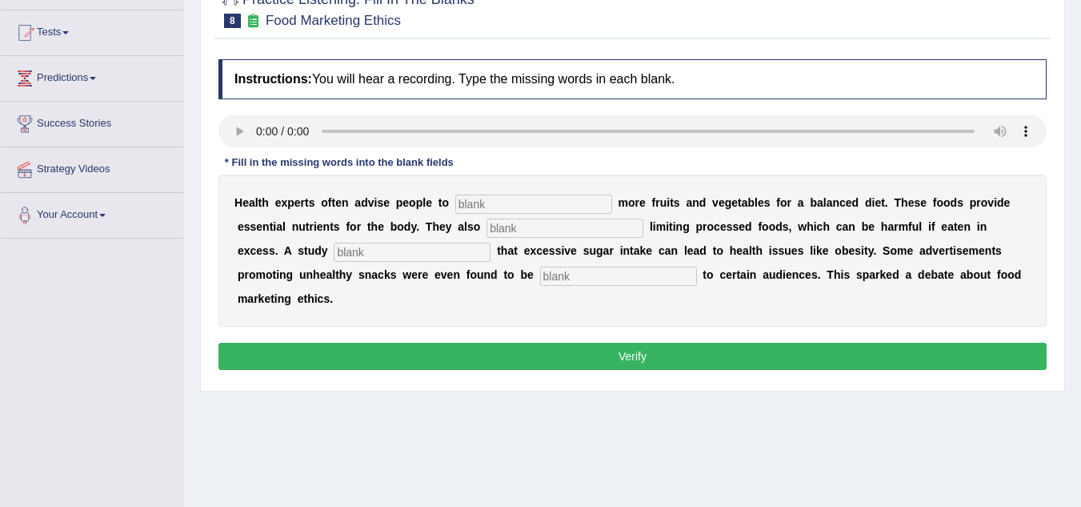
click at [541, 209] on input "text" at bounding box center [533, 204] width 157 height 19
type input "consume"
click at [523, 225] on input "text" at bounding box center [565, 228] width 157 height 19
type input "recom"
click at [421, 254] on input "text" at bounding box center [412, 252] width 157 height 19
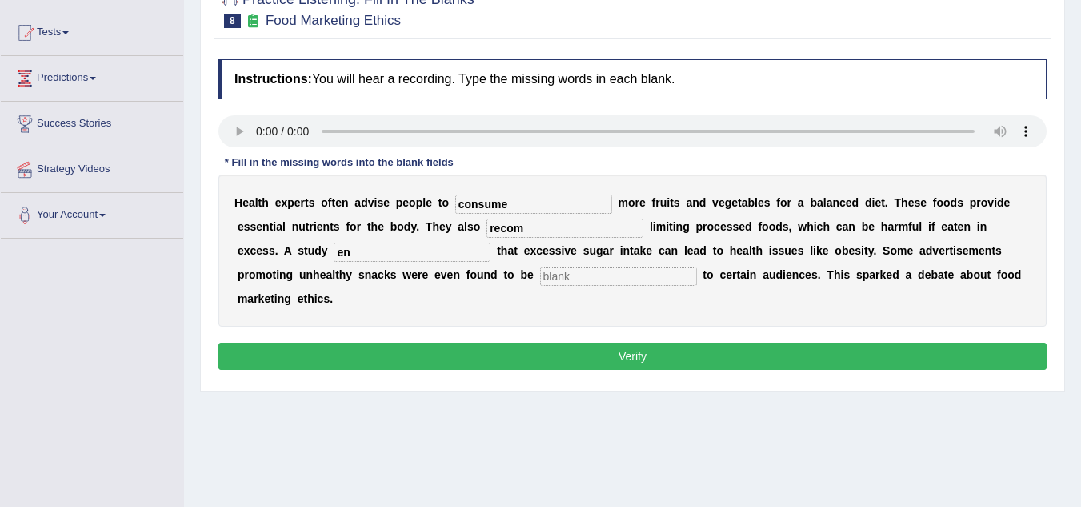
type input "e"
type input "exce"
click at [563, 277] on input "text" at bounding box center [618, 276] width 157 height 19
type input "d"
click at [415, 251] on input "exce" at bounding box center [412, 252] width 157 height 19
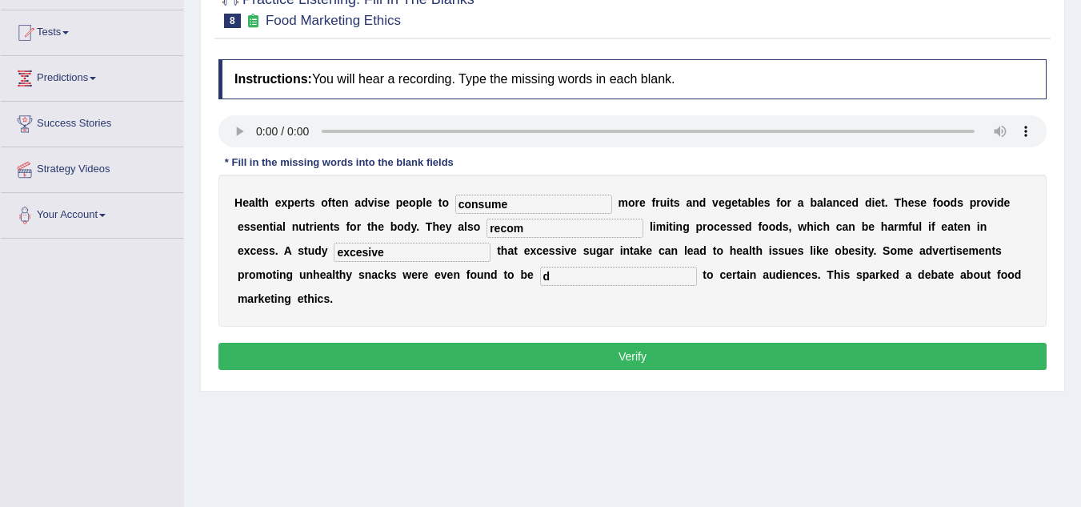
type input "excesive"
click at [551, 229] on input "recom" at bounding box center [565, 228] width 157 height 19
type input "recomond"
click at [553, 359] on button "Verify" at bounding box center [633, 356] width 828 height 27
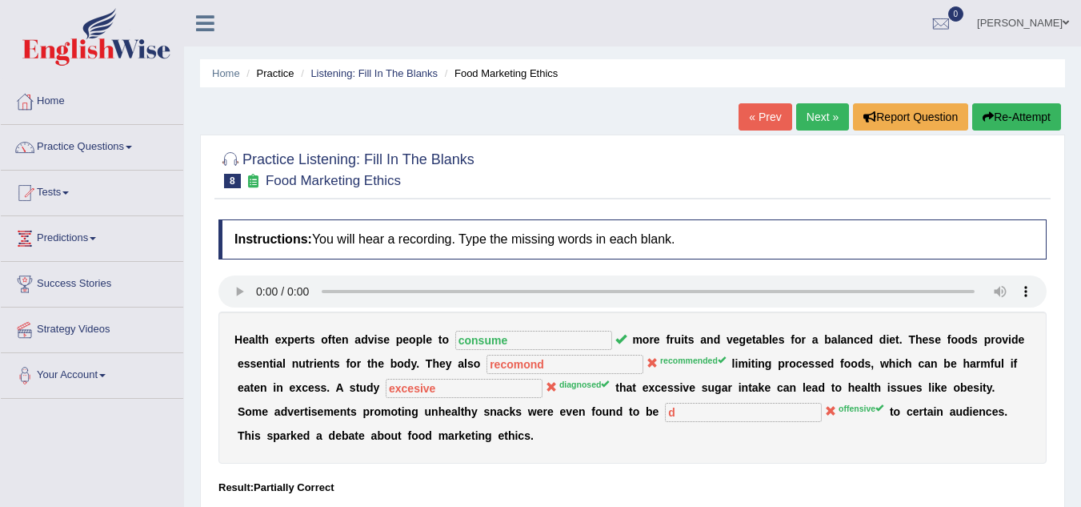
click at [993, 125] on button "Re-Attempt" at bounding box center [1017, 116] width 89 height 27
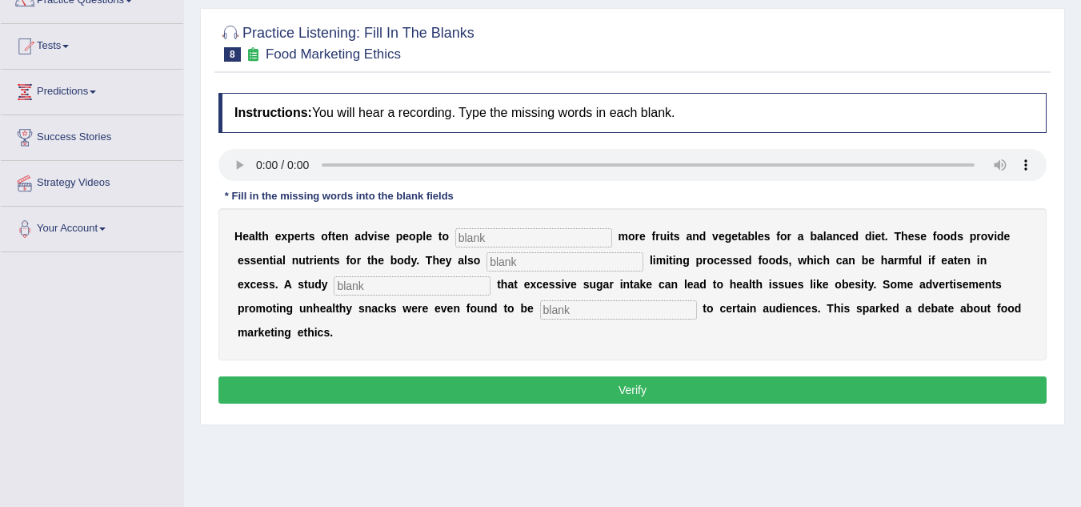
scroll to position [160, 0]
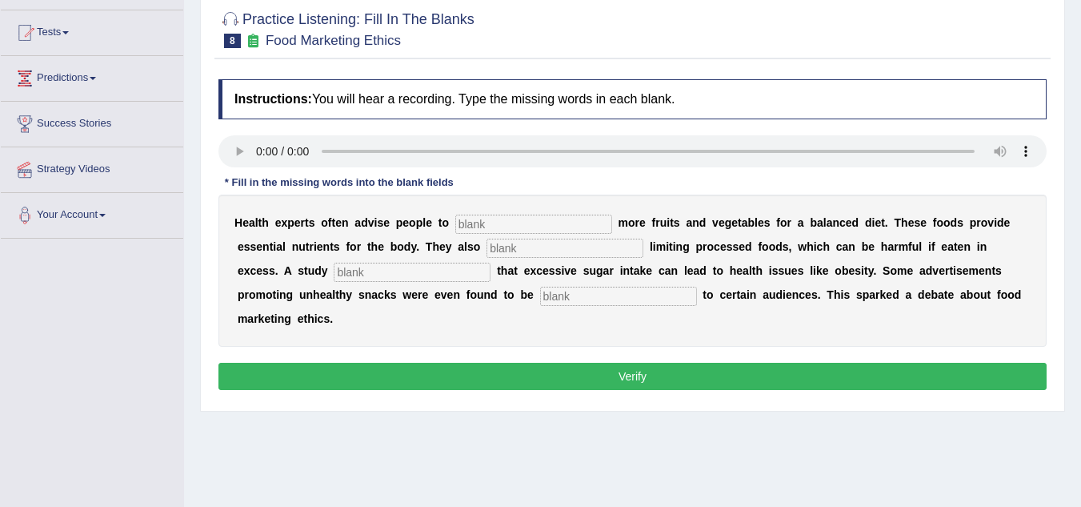
click at [525, 223] on input "text" at bounding box center [533, 224] width 157 height 19
type input "consume"
click at [549, 258] on div "H e a l t h e x p e r t s o f t e n a d v i s e p e o p l e t o consume m o r e…" at bounding box center [633, 271] width 828 height 152
click at [555, 251] on input "text" at bounding box center [565, 248] width 157 height 19
type input "recomended"
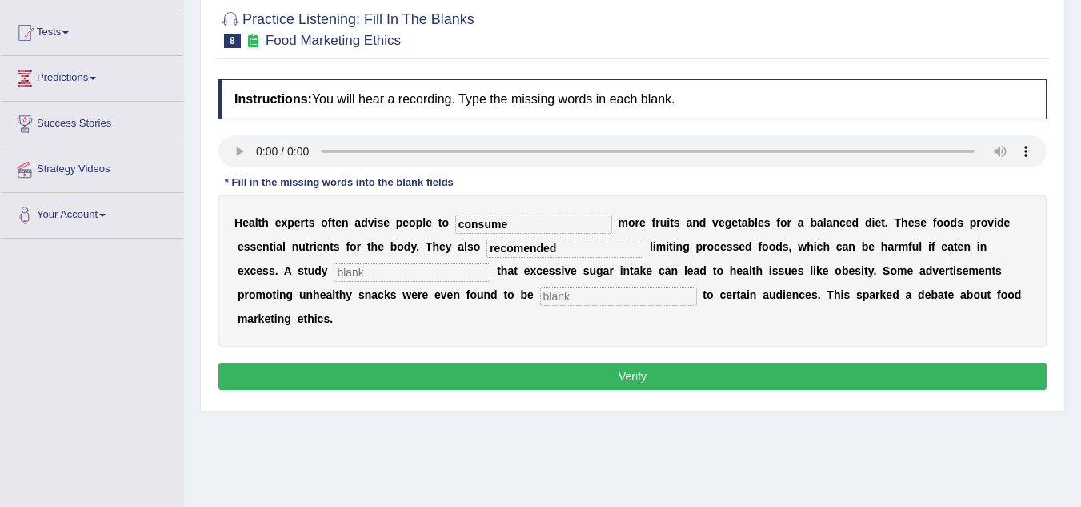
click at [450, 276] on input "text" at bounding box center [412, 272] width 157 height 19
type input "diagnosed"
click at [554, 291] on input "text" at bounding box center [618, 296] width 157 height 19
type input "offensive"
click at [583, 247] on input "recomended" at bounding box center [565, 248] width 157 height 19
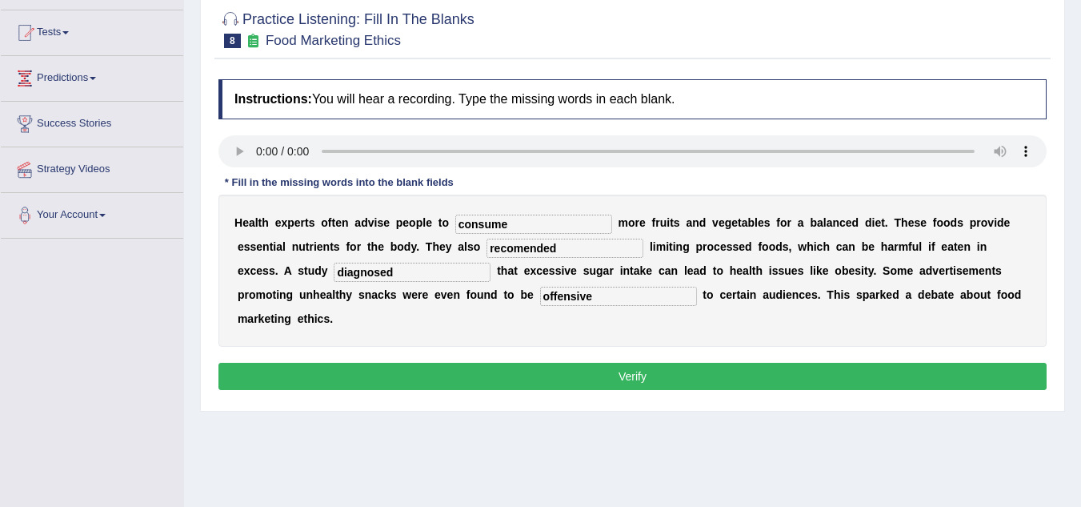
click at [527, 256] on input "recomended" at bounding box center [565, 248] width 157 height 19
type input "recomanded"
click at [466, 275] on input "diagnosed" at bounding box center [412, 272] width 157 height 19
click at [616, 371] on button "Verify" at bounding box center [633, 376] width 828 height 27
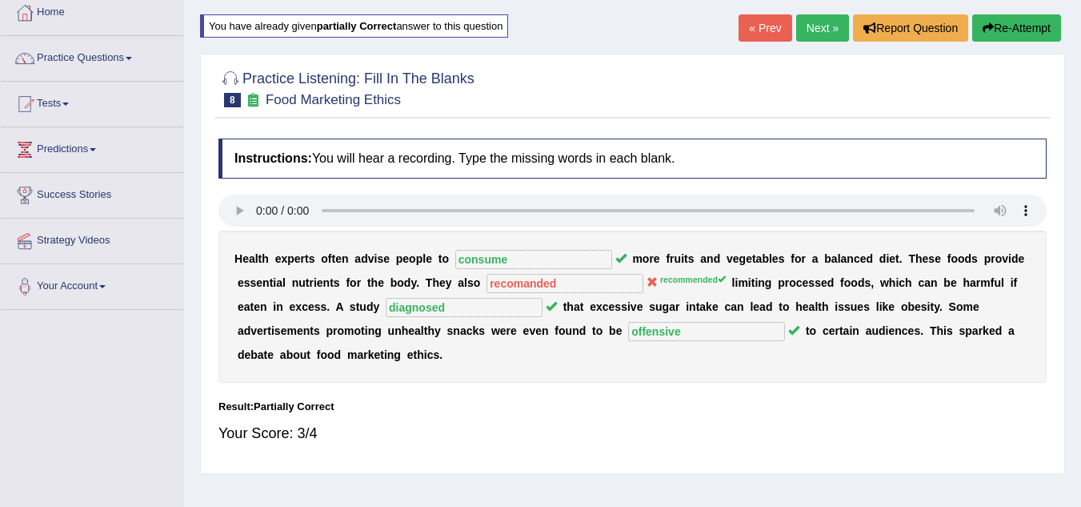
scroll to position [22, 0]
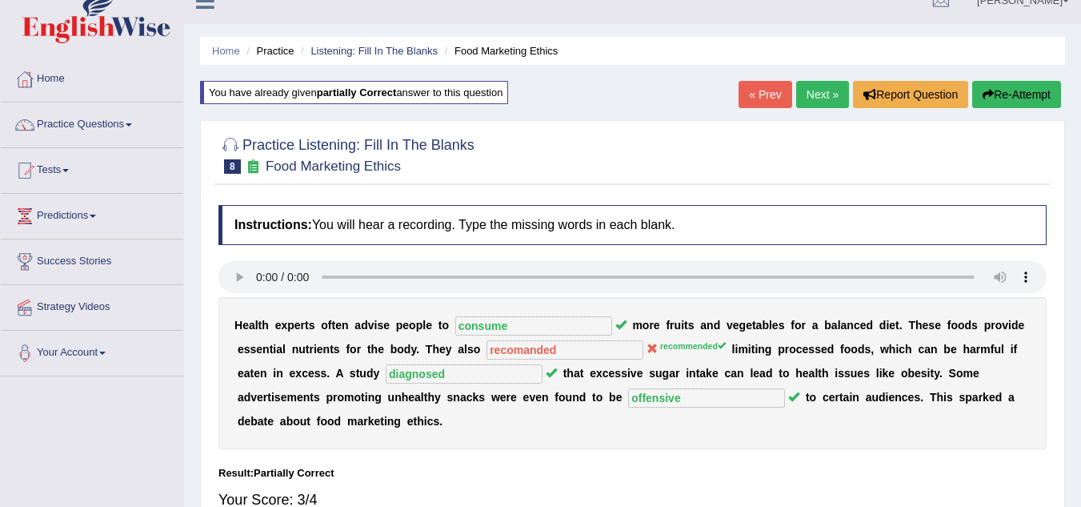
click at [1001, 95] on button "Re-Attempt" at bounding box center [1017, 94] width 89 height 27
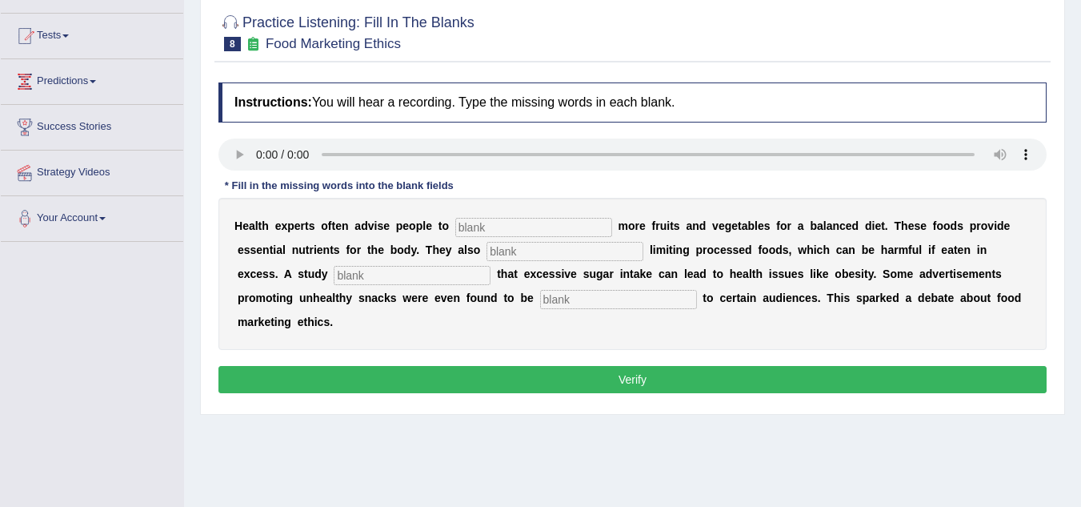
click at [501, 218] on input "text" at bounding box center [533, 227] width 157 height 19
type input "consume"
click at [559, 258] on input "text" at bounding box center [565, 251] width 157 height 19
type input "recomended"
click at [450, 284] on input "text" at bounding box center [412, 275] width 157 height 19
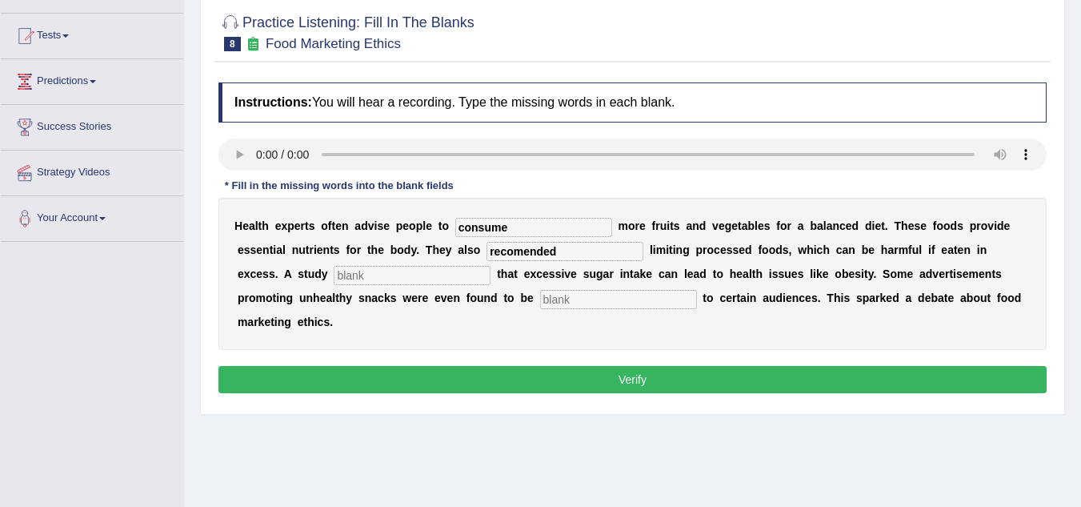
click at [578, 296] on input "text" at bounding box center [618, 299] width 157 height 19
type input "offensive"
click at [423, 279] on input "text" at bounding box center [412, 275] width 157 height 19
click at [523, 256] on input "recomended" at bounding box center [565, 251] width 157 height 19
type input "recommended"
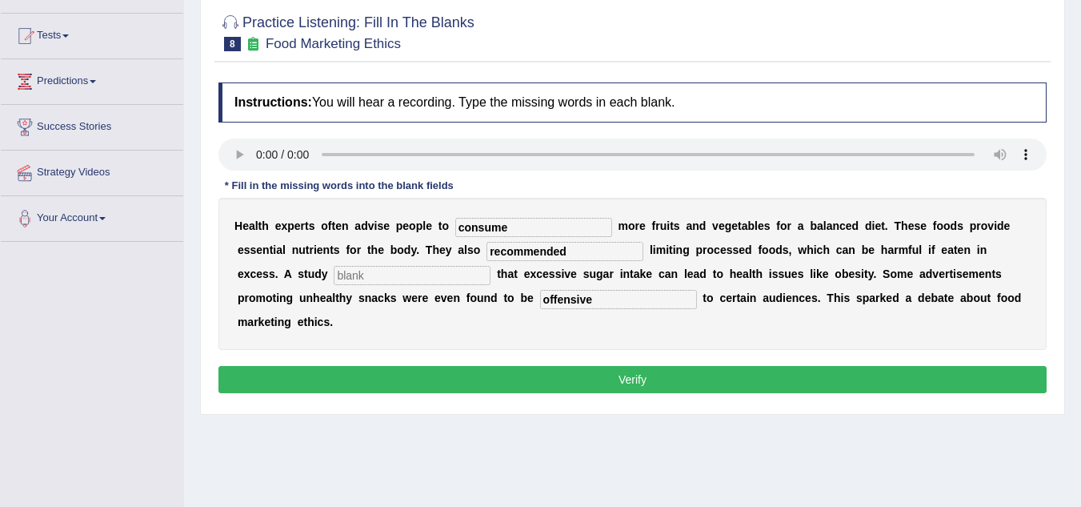
click at [403, 283] on input "text" at bounding box center [412, 275] width 157 height 19
type input "found"
click at [511, 386] on button "Verify" at bounding box center [633, 379] width 828 height 27
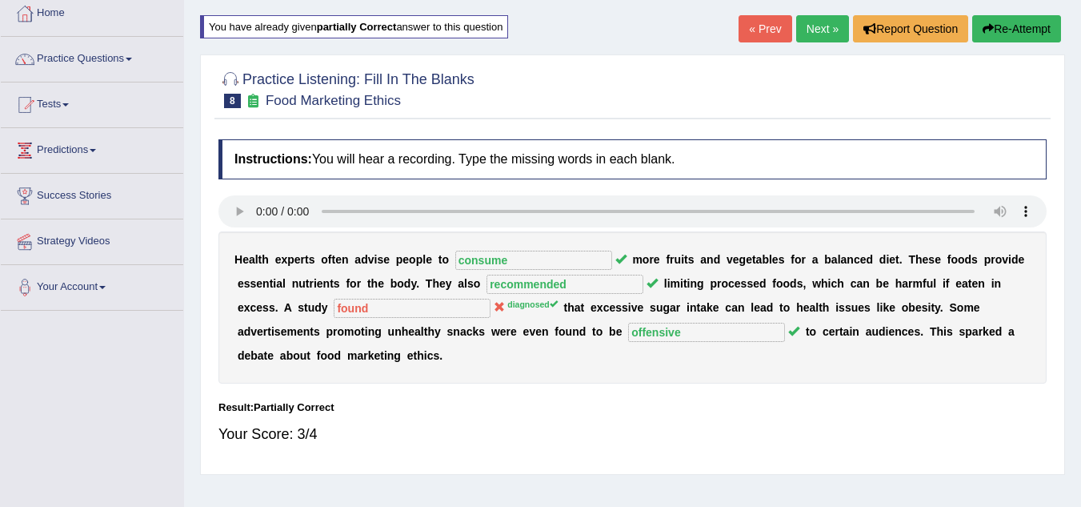
scroll to position [45, 0]
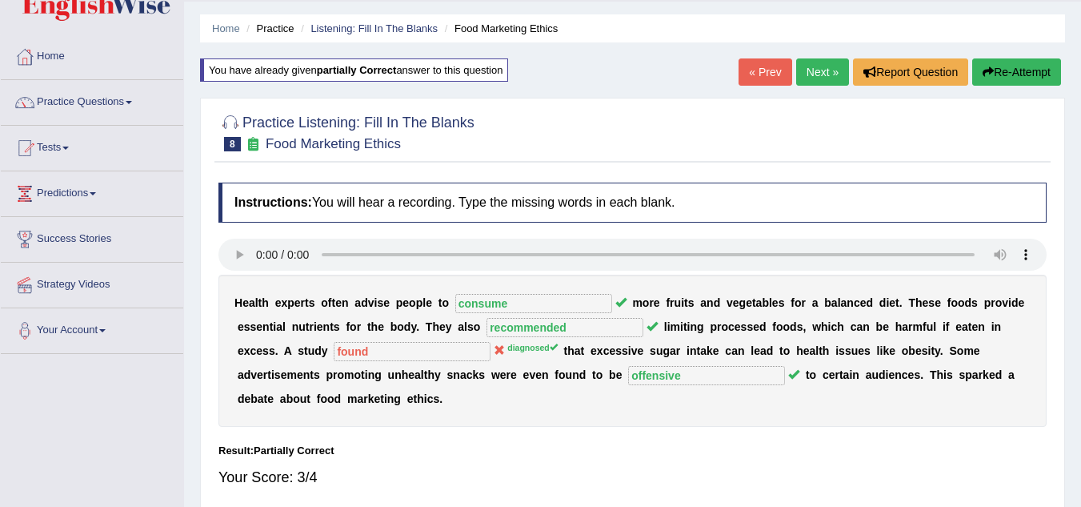
click at [1002, 67] on button "Re-Attempt" at bounding box center [1017, 71] width 89 height 27
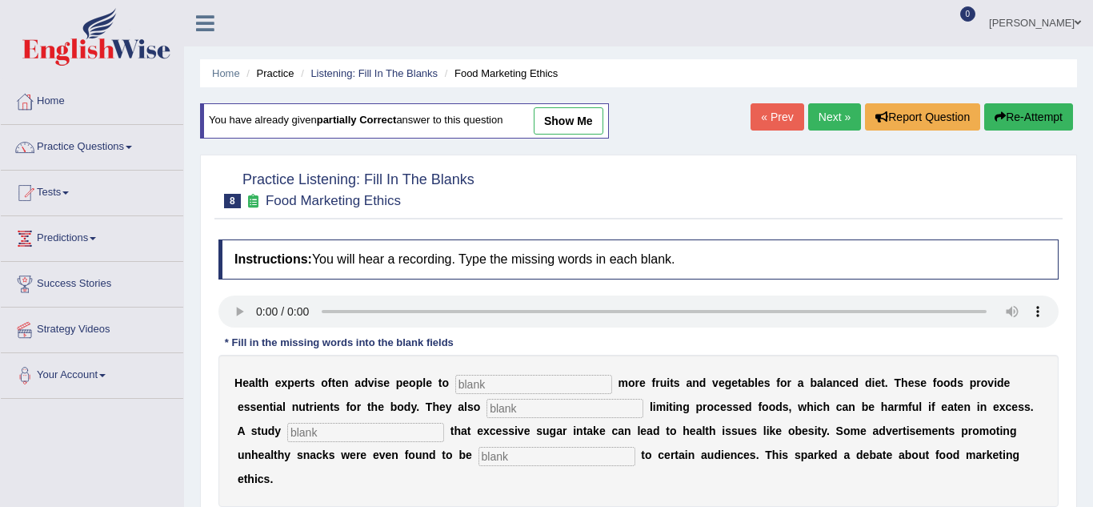
click at [501, 375] on input "text" at bounding box center [533, 384] width 157 height 19
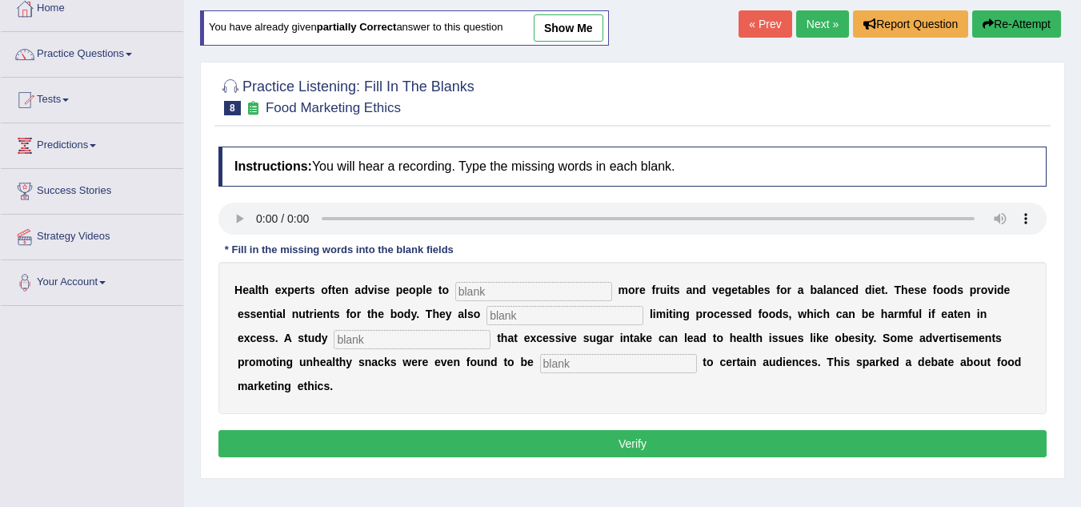
scroll to position [106, 0]
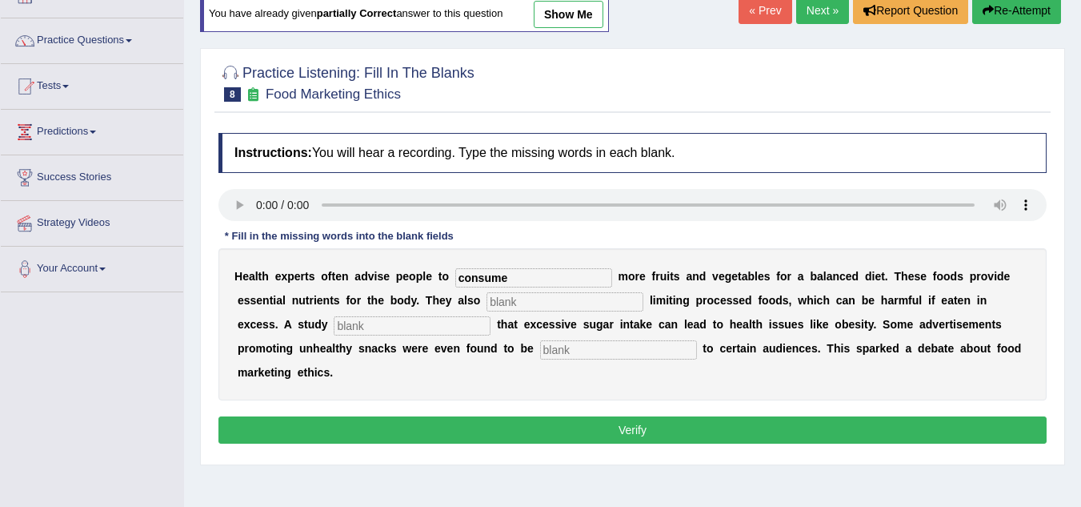
type input "consume"
click at [569, 301] on input "text" at bounding box center [565, 301] width 157 height 19
type input "recomended"
click at [440, 333] on input "text" at bounding box center [412, 325] width 157 height 19
type input "diagnosed"
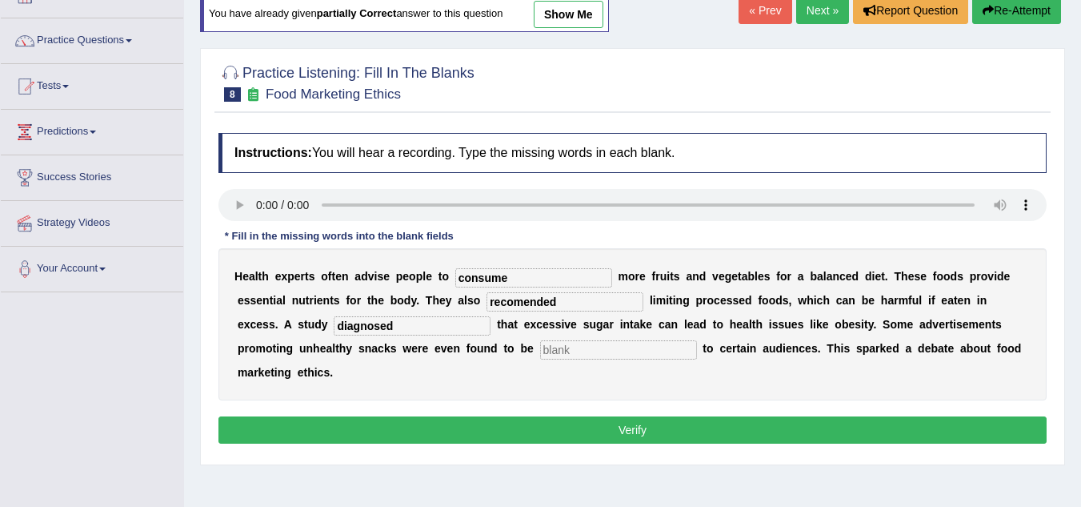
click at [567, 352] on input "text" at bounding box center [618, 349] width 157 height 19
click at [571, 353] on input "offecnsive" at bounding box center [618, 349] width 157 height 19
type input "offensive"
click at [528, 304] on input "recomended" at bounding box center [565, 301] width 157 height 19
type input "recommended"
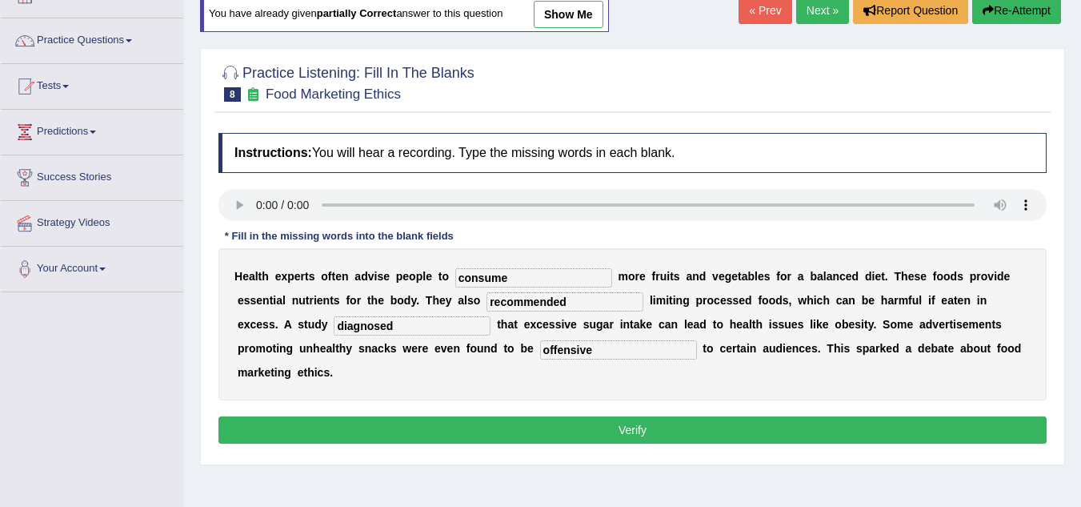
click at [461, 421] on button "Verify" at bounding box center [633, 429] width 828 height 27
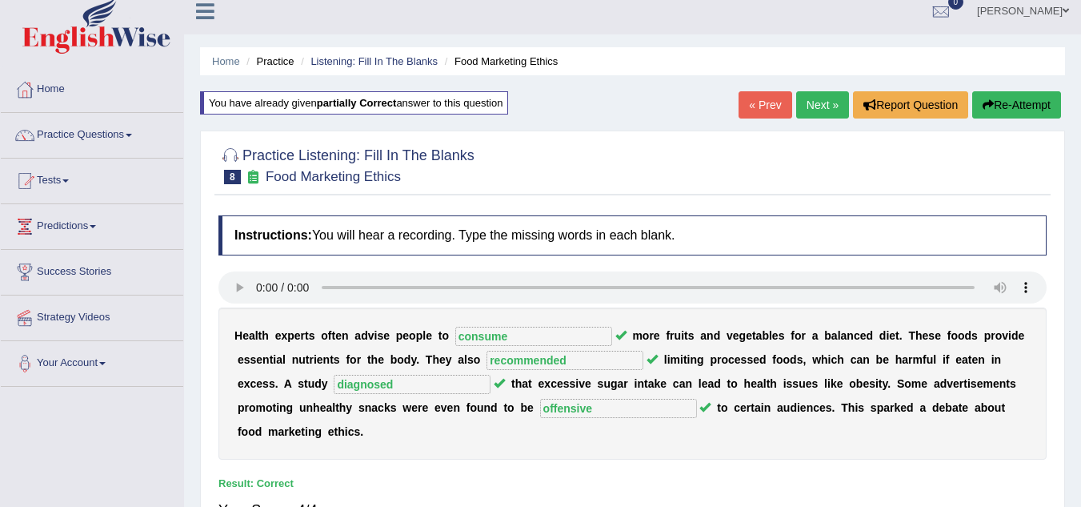
scroll to position [0, 0]
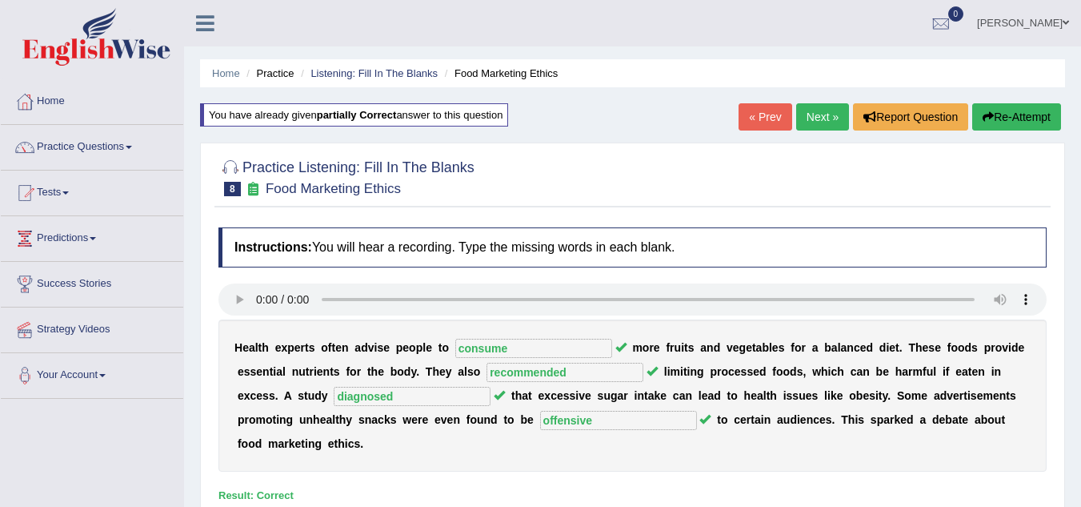
click at [813, 114] on link "Next »" at bounding box center [822, 116] width 53 height 27
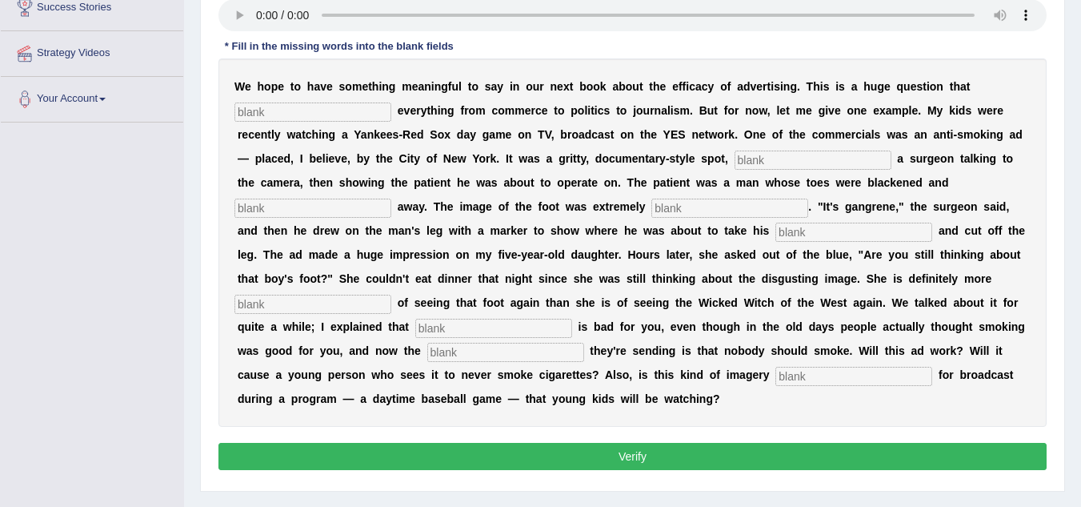
click at [259, 112] on input "text" at bounding box center [313, 111] width 157 height 19
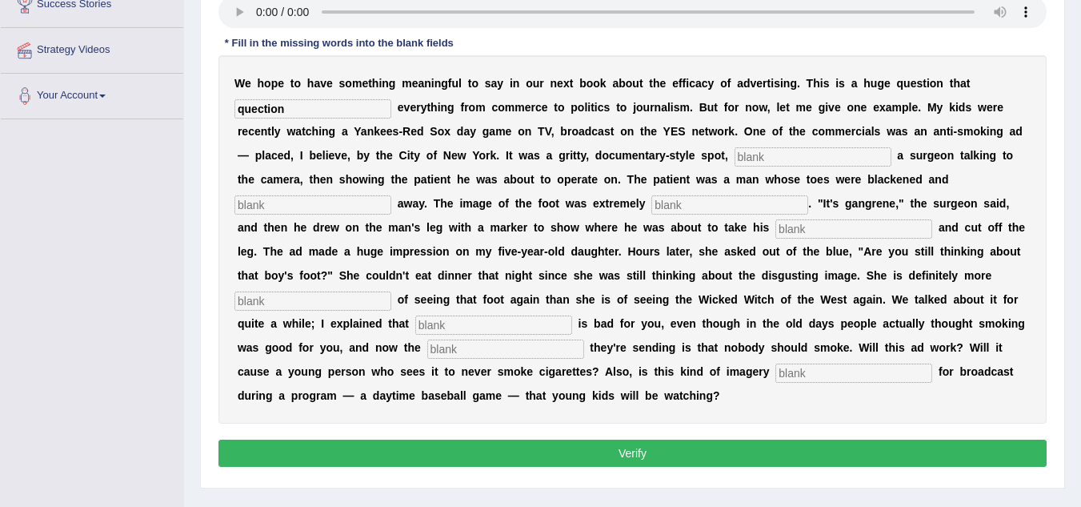
scroll to position [254, 0]
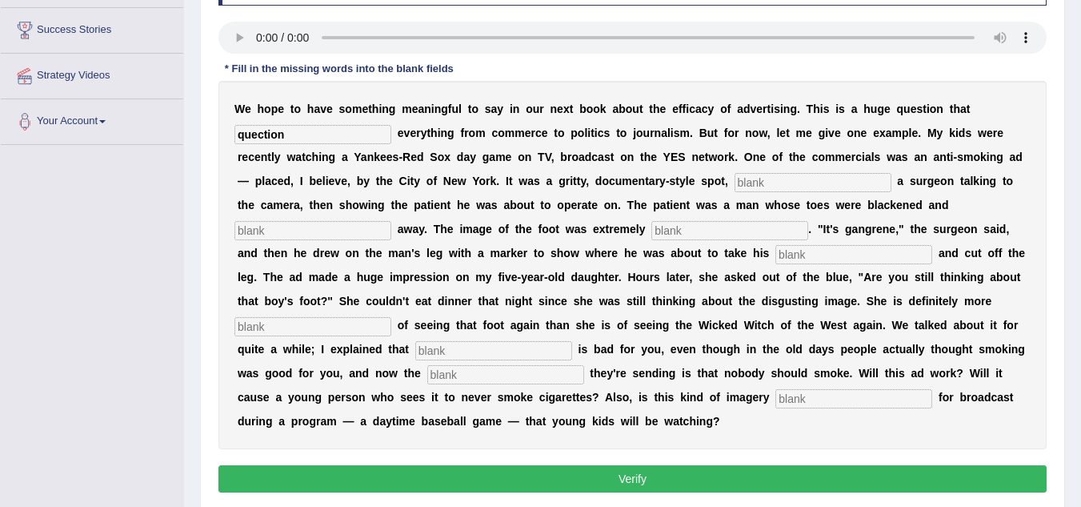
type input "quection"
click at [766, 183] on input "text" at bounding box center [813, 182] width 157 height 19
type input "feturing"
click at [280, 235] on input "text" at bounding box center [313, 230] width 157 height 19
type input "running"
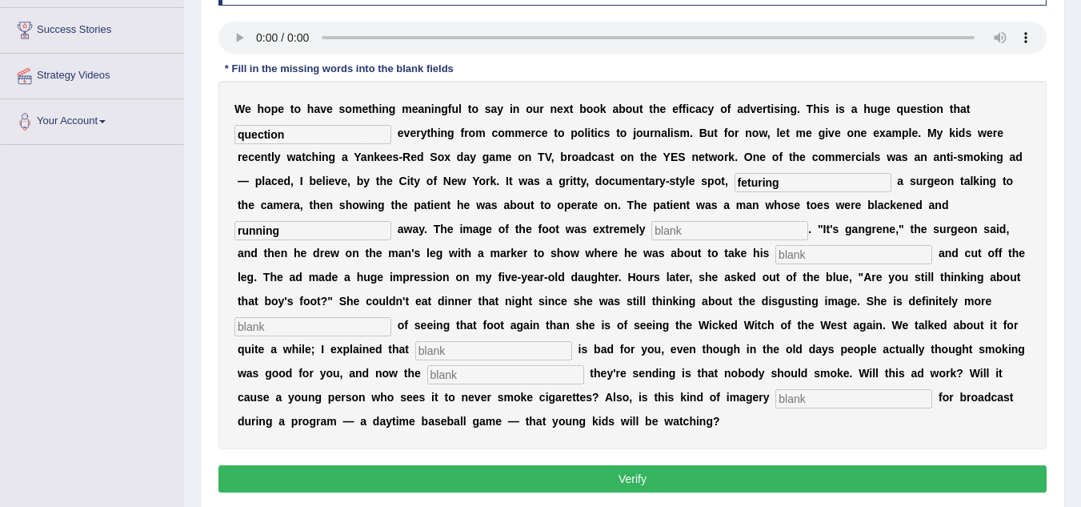
click at [693, 236] on input "text" at bounding box center [730, 230] width 157 height 19
type input "disgusting"
click at [811, 252] on input "text" at bounding box center [854, 254] width 157 height 19
type input "hacksaw"
click at [326, 328] on input "text" at bounding box center [313, 326] width 157 height 19
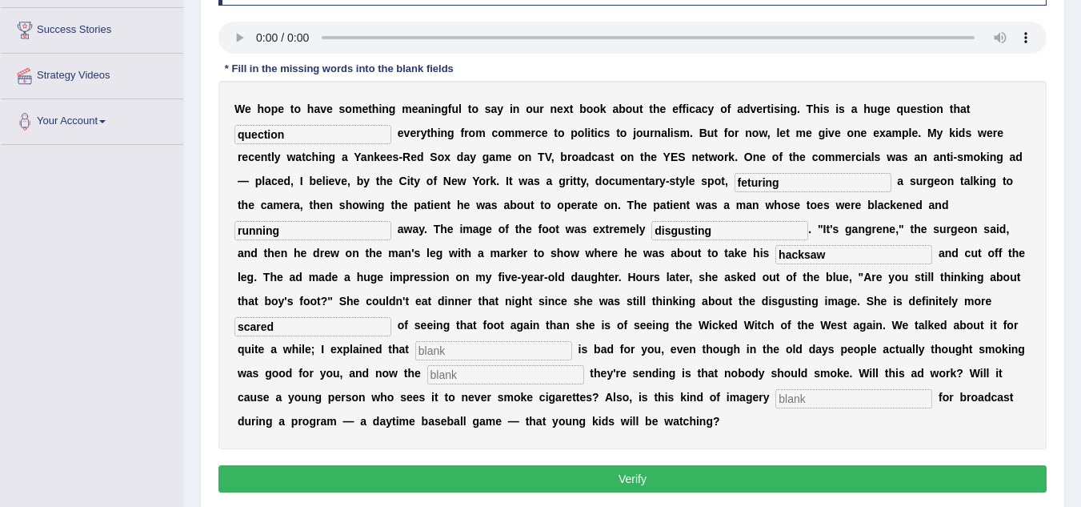
type input "scared"
click at [439, 350] on input "text" at bounding box center [493, 350] width 157 height 19
type input "smoking"
click at [442, 373] on input "text" at bounding box center [505, 374] width 157 height 19
click at [800, 401] on input "text" at bounding box center [854, 398] width 157 height 19
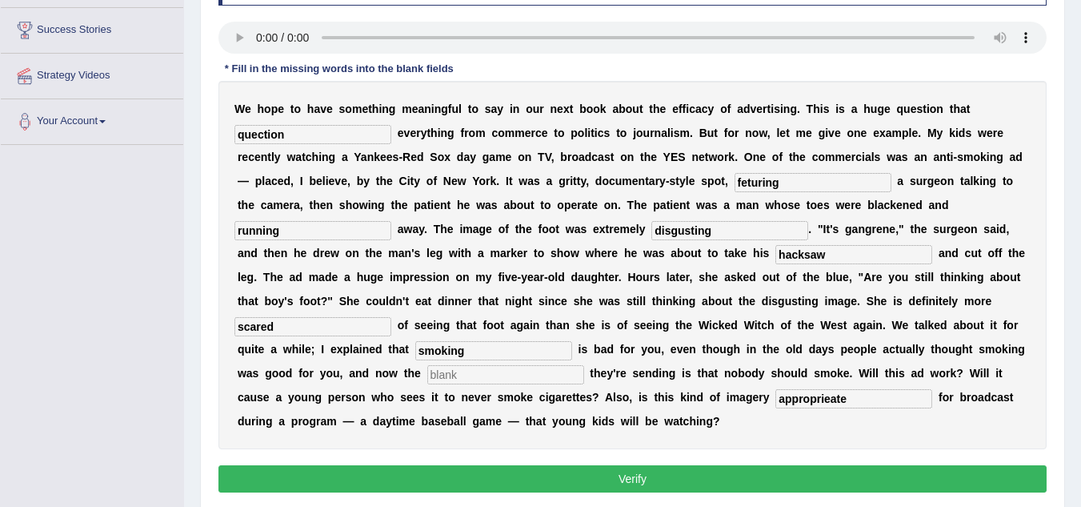
type input "approprieate"
click at [747, 181] on input "feturing" at bounding box center [813, 182] width 157 height 19
type input "featuring"
click at [346, 231] on input "running" at bounding box center [313, 230] width 157 height 19
click at [732, 232] on input "disgusting" at bounding box center [730, 230] width 157 height 19
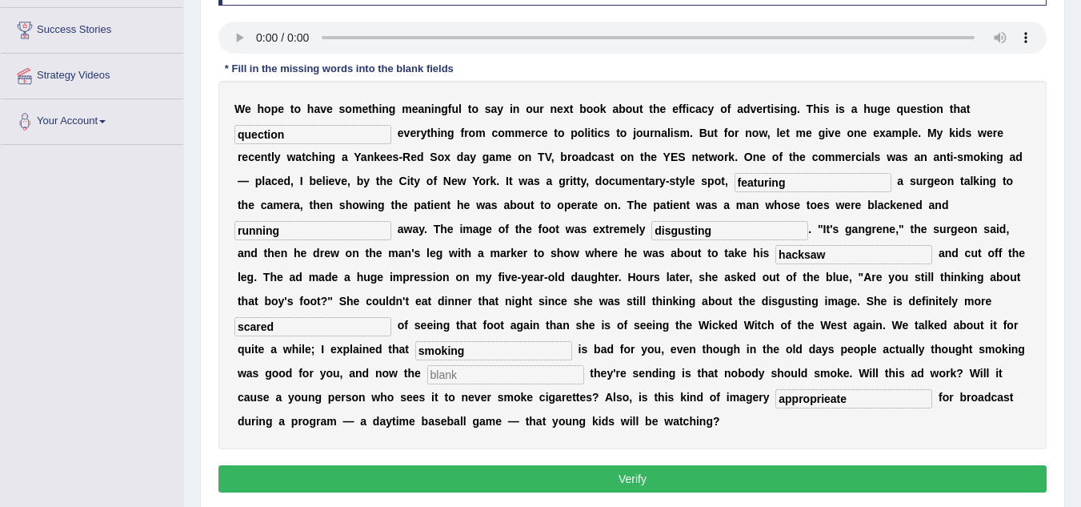
click at [843, 245] on input "hacksaw" at bounding box center [854, 254] width 157 height 19
click at [249, 329] on input "scared" at bounding box center [313, 326] width 157 height 19
type input "sceared"
click at [459, 382] on input "text" at bounding box center [505, 374] width 157 height 19
type input "e"
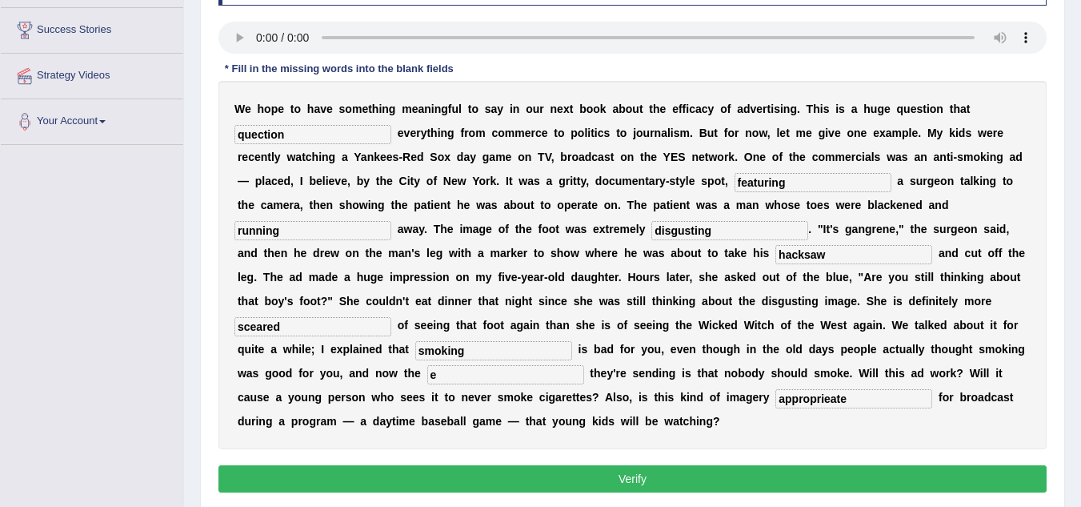
click at [626, 470] on button "Verify" at bounding box center [633, 478] width 828 height 27
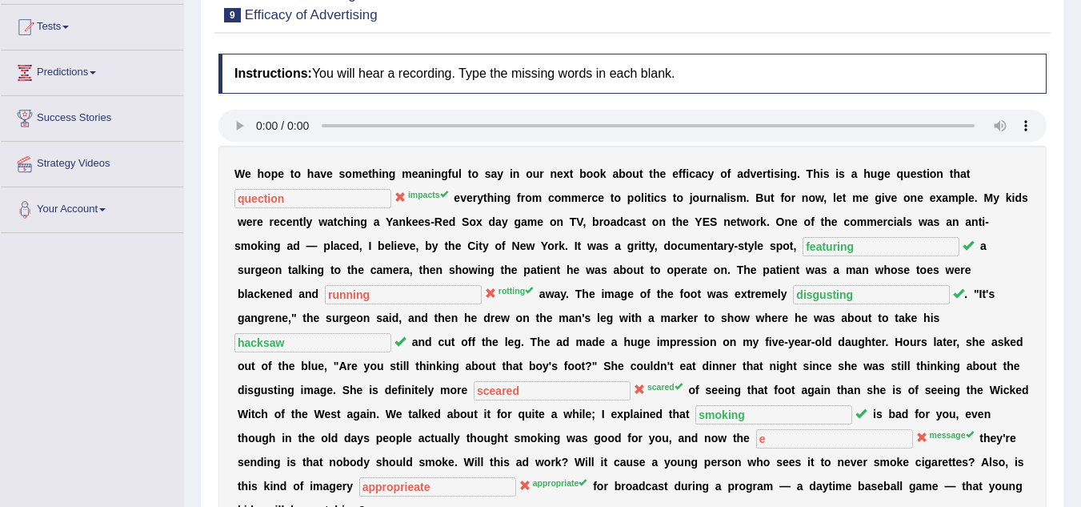
scroll to position [94, 0]
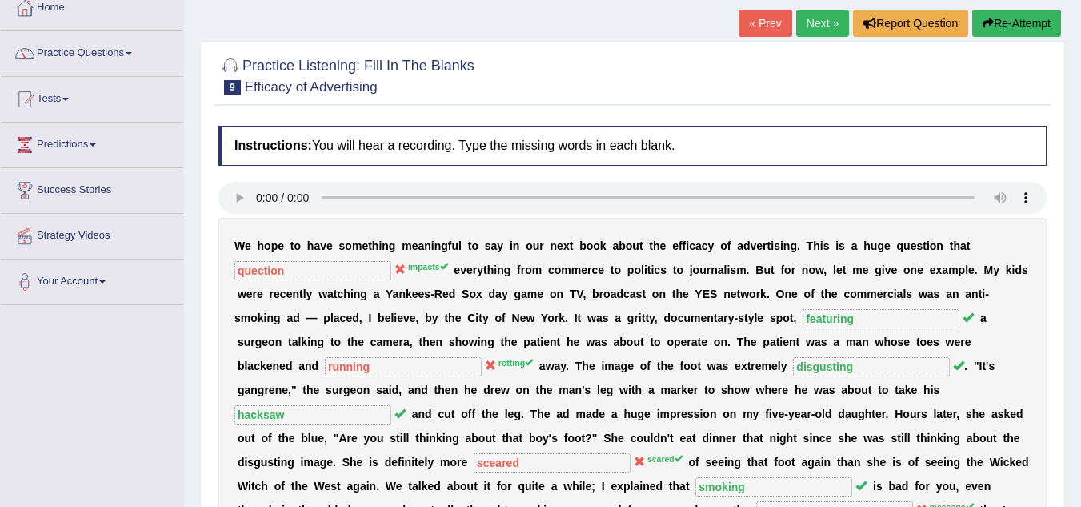
click at [997, 26] on button "Re-Attempt" at bounding box center [1017, 23] width 89 height 27
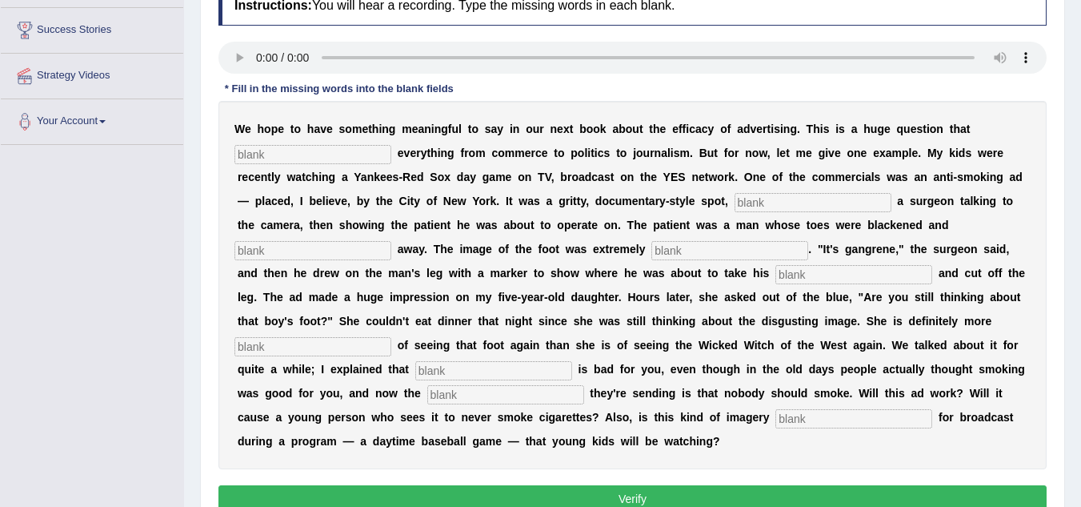
click at [239, 157] on input "text" at bounding box center [313, 154] width 157 height 19
type input "impact"
click at [745, 206] on input "text" at bounding box center [813, 202] width 157 height 19
type input "featuring"
click at [363, 252] on input "text" at bounding box center [313, 250] width 157 height 19
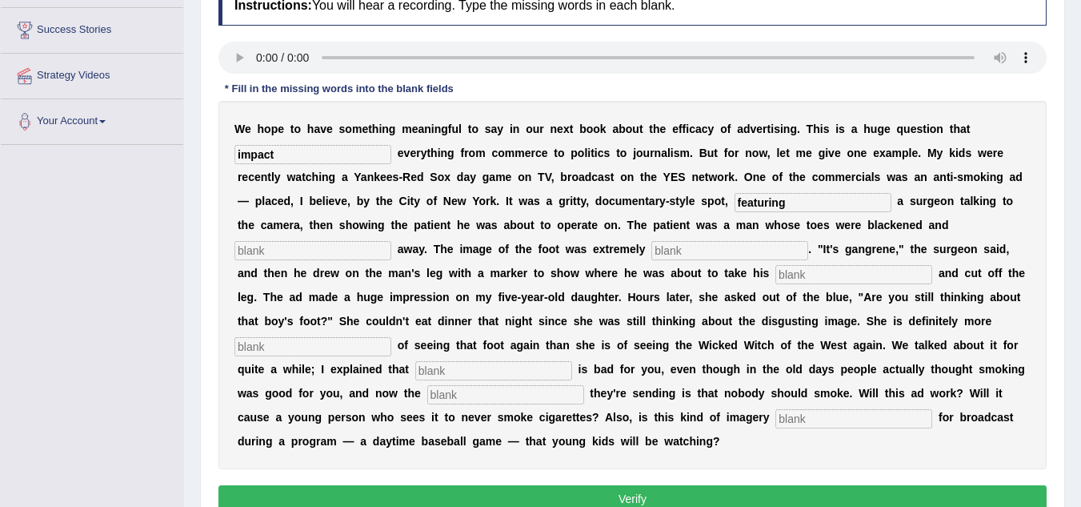
click at [363, 252] on input "text" at bounding box center [313, 250] width 157 height 19
type input "running"
click at [678, 247] on input "text" at bounding box center [730, 250] width 157 height 19
type input "s"
type input "discusting"
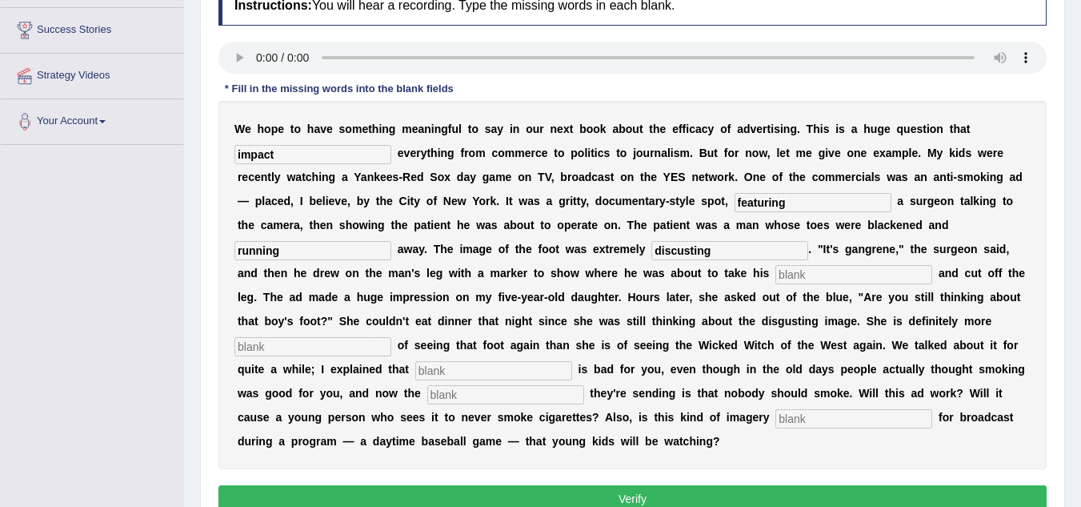
click at [822, 275] on input "text" at bounding box center [854, 274] width 157 height 19
type input "hacksaw"
click at [342, 341] on input "text" at bounding box center [313, 346] width 157 height 19
type input "scared"
click at [423, 369] on input "text" at bounding box center [493, 370] width 157 height 19
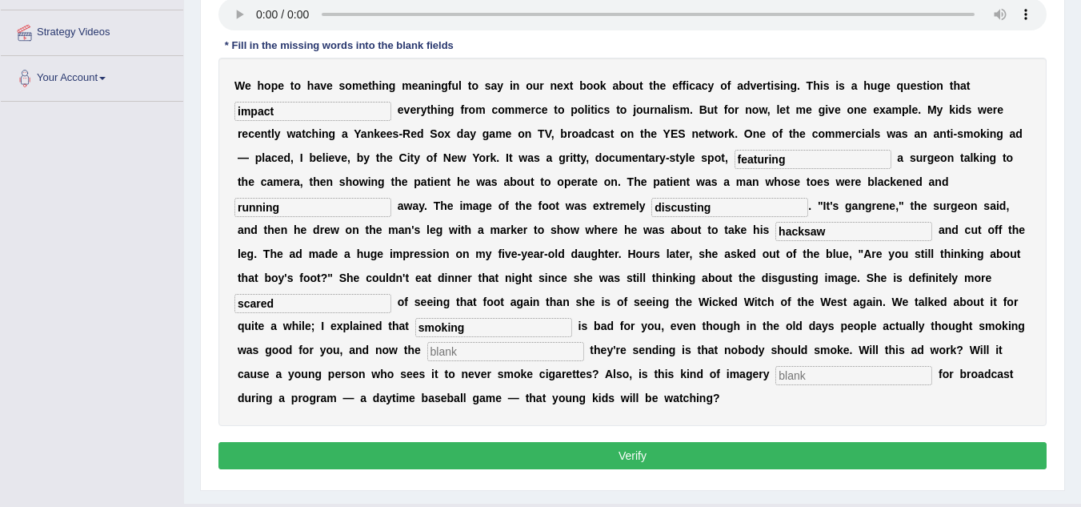
scroll to position [334, 0]
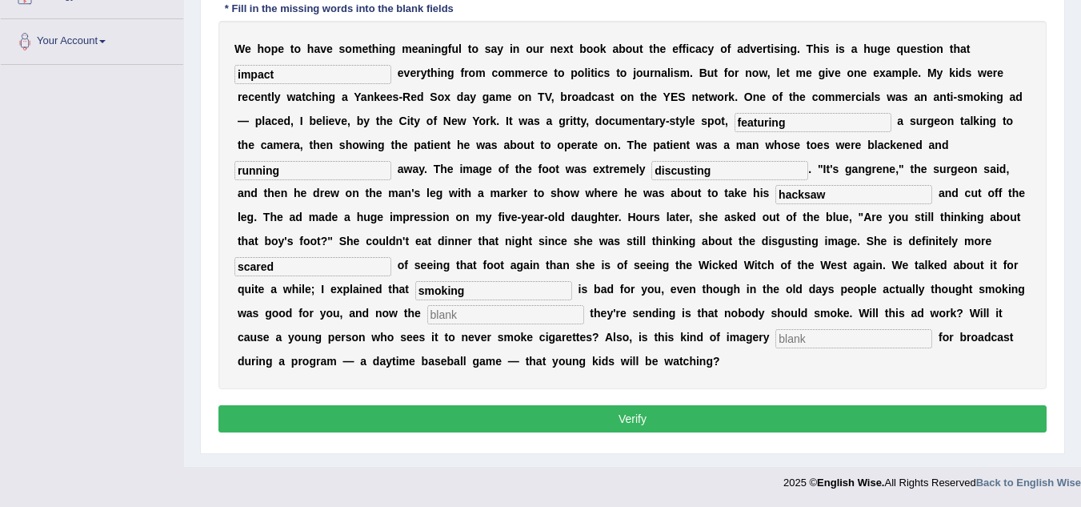
type input "smoking"
click at [474, 317] on input "text" at bounding box center [505, 314] width 157 height 19
type input "massage"
click at [806, 333] on input "text" at bounding box center [854, 338] width 157 height 19
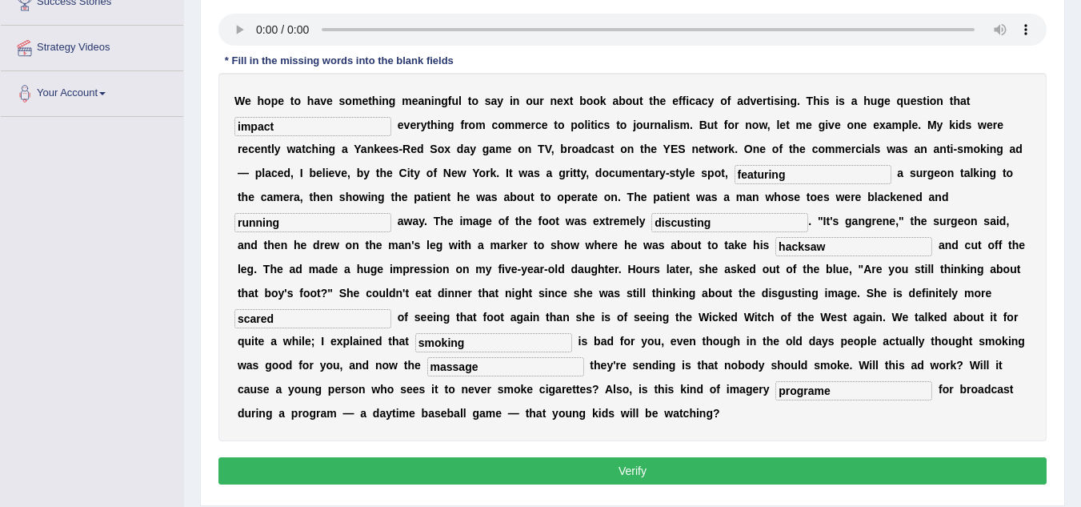
scroll to position [254, 0]
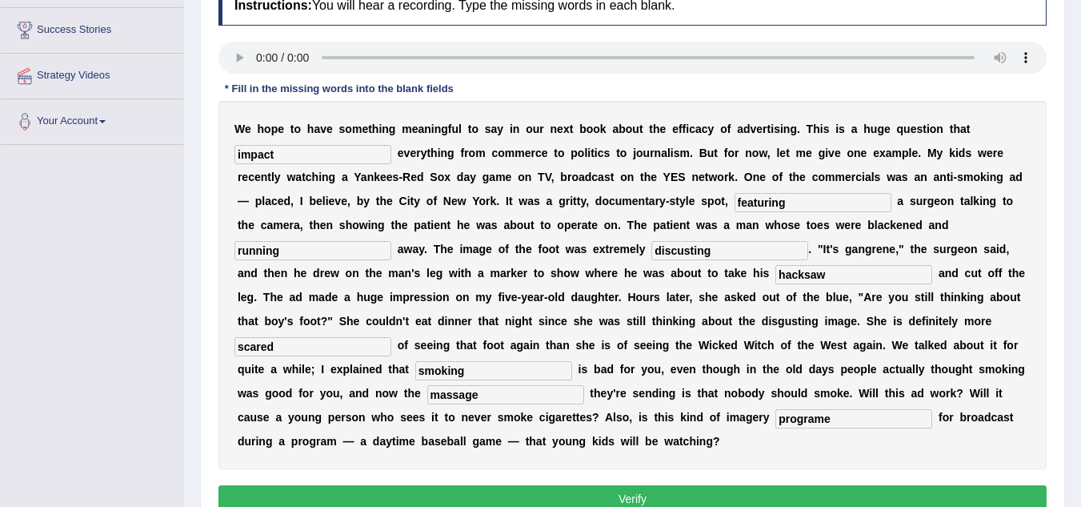
type input "programe"
click at [371, 158] on input "impact" at bounding box center [313, 154] width 157 height 19
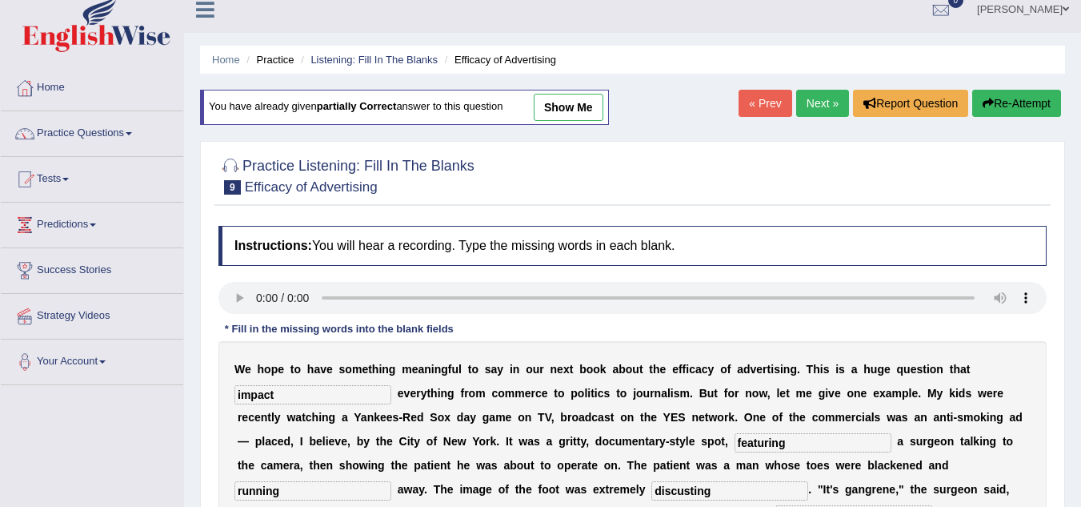
scroll to position [334, 0]
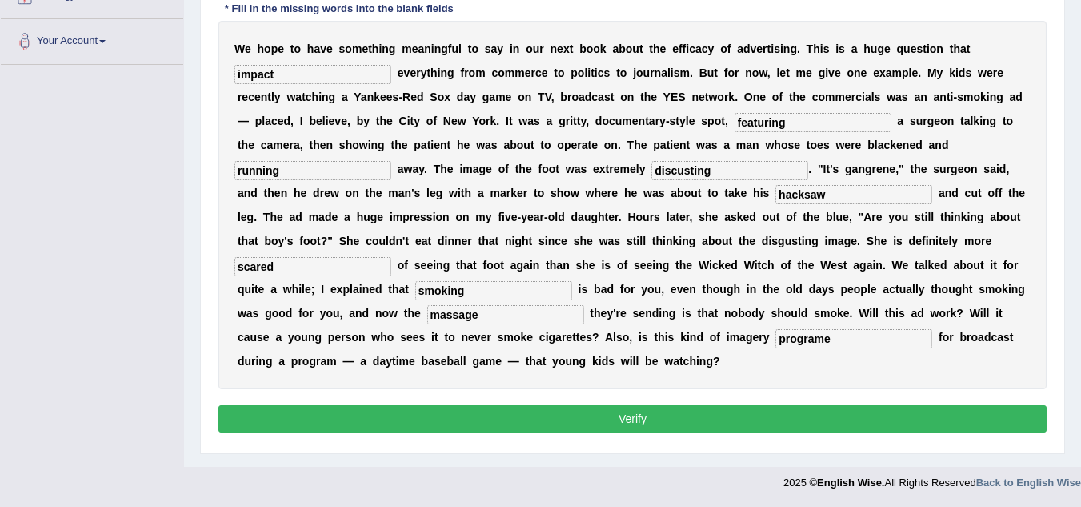
click at [594, 416] on button "Verify" at bounding box center [633, 418] width 828 height 27
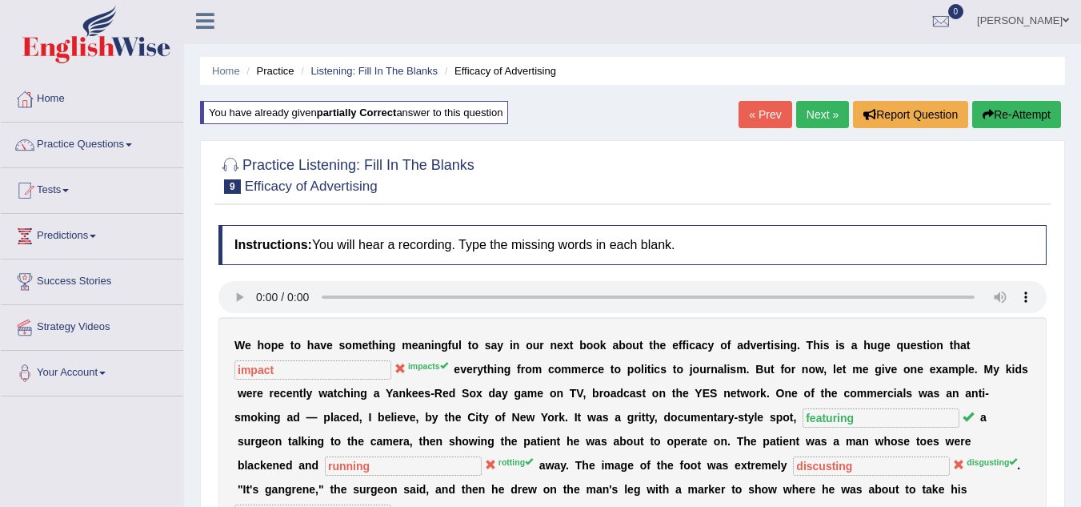
scroll to position [0, 0]
